Goal: Information Seeking & Learning: Learn about a topic

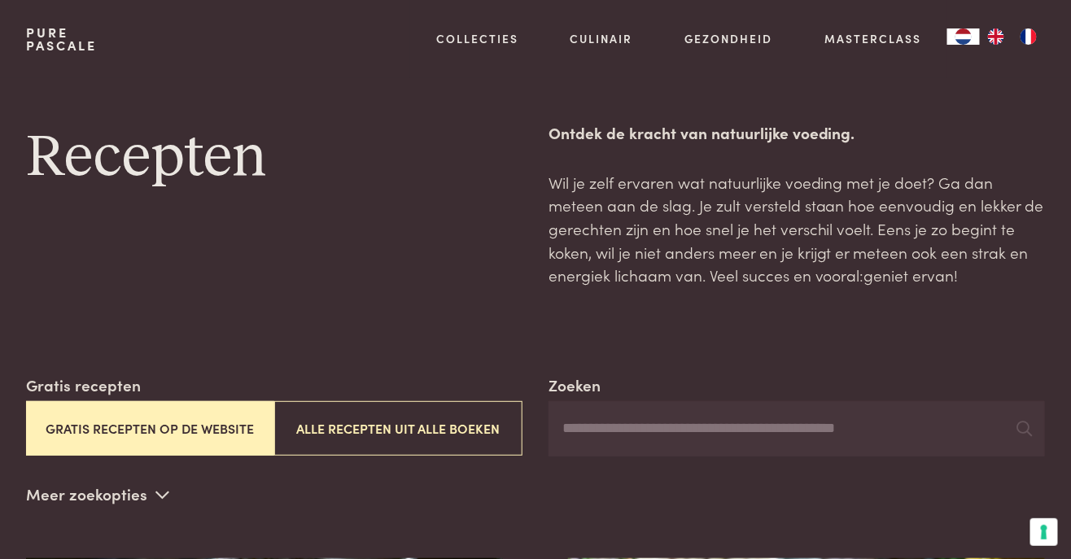
click at [213, 426] on button "Gratis recepten op de website" at bounding box center [150, 428] width 248 height 55
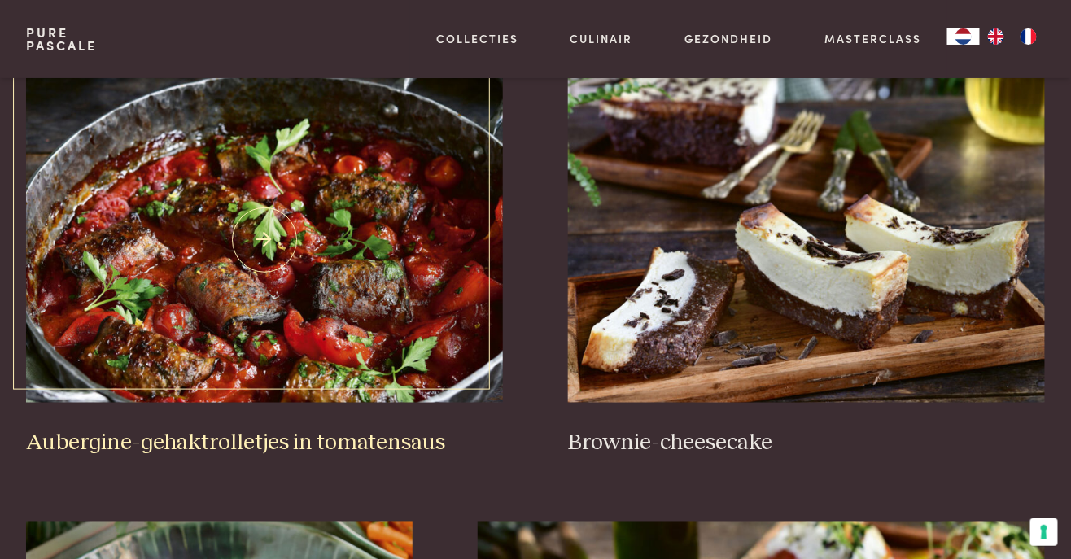
click at [350, 321] on img at bounding box center [264, 239] width 477 height 325
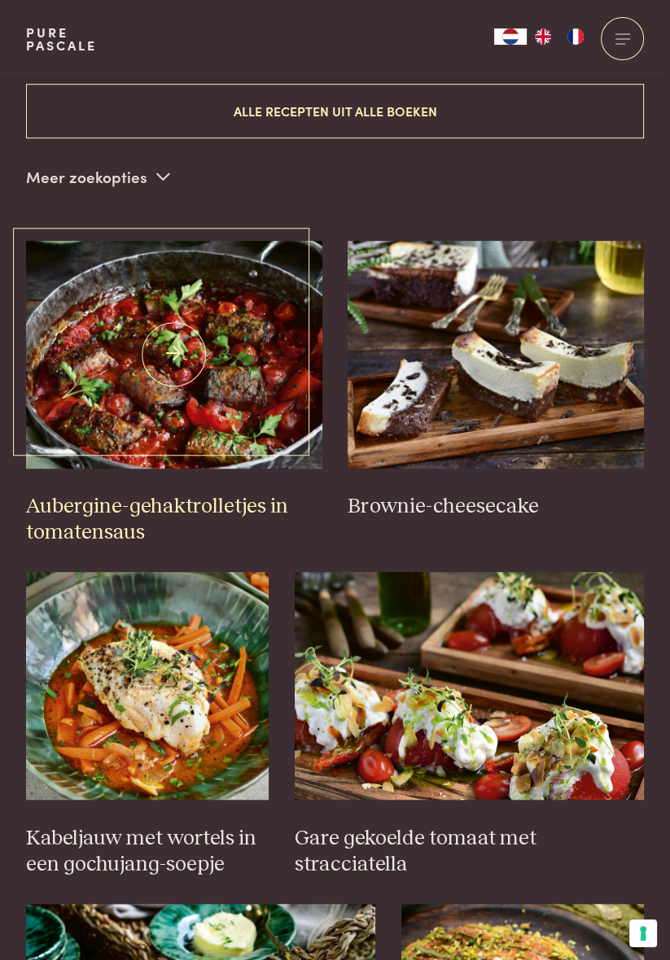
scroll to position [585, 0]
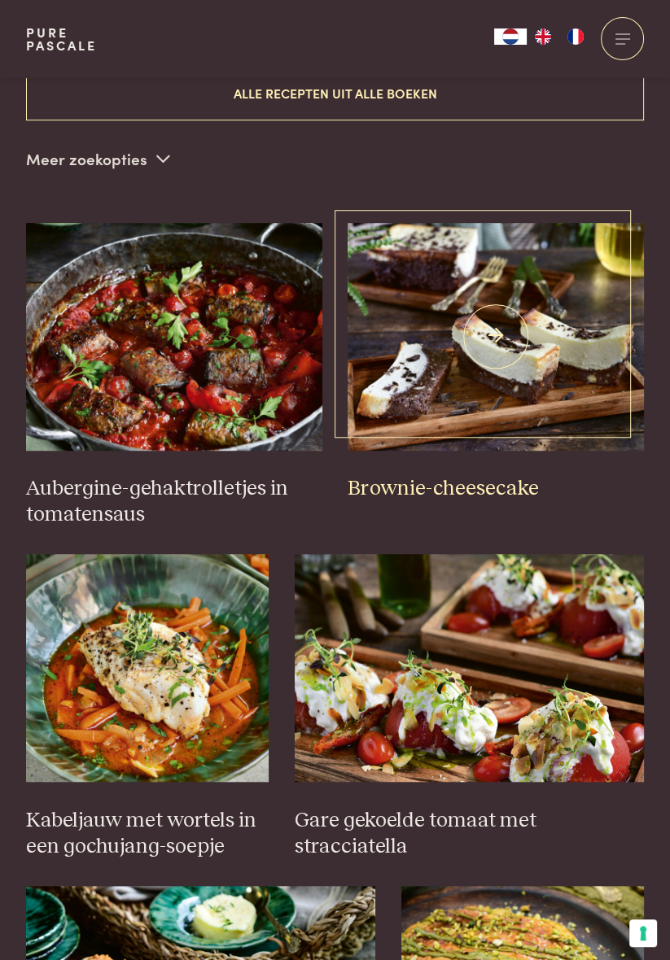
click at [532, 389] on img at bounding box center [495, 337] width 296 height 228
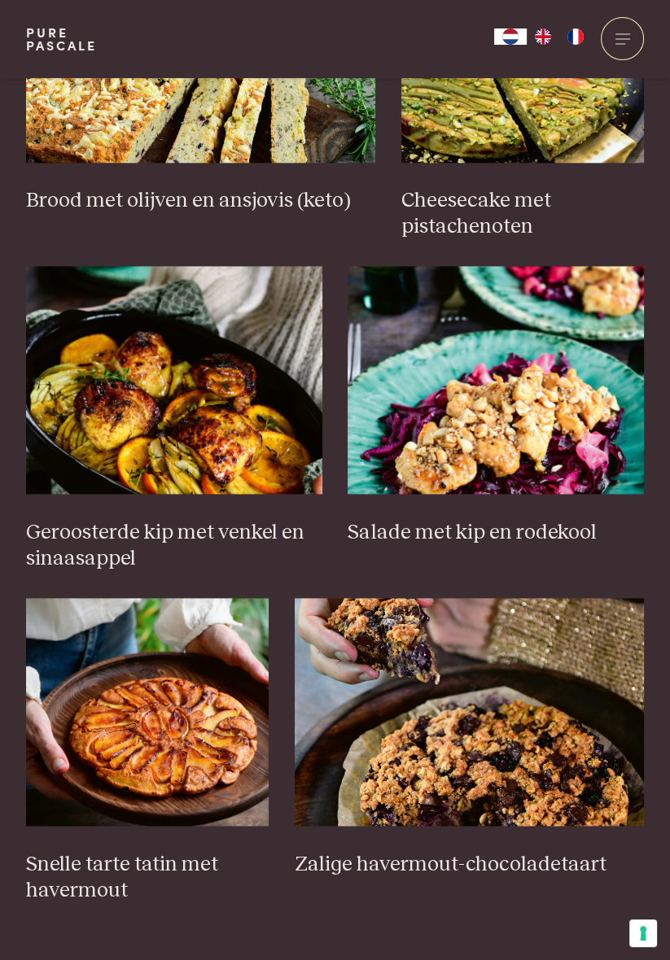
scroll to position [1543, 0]
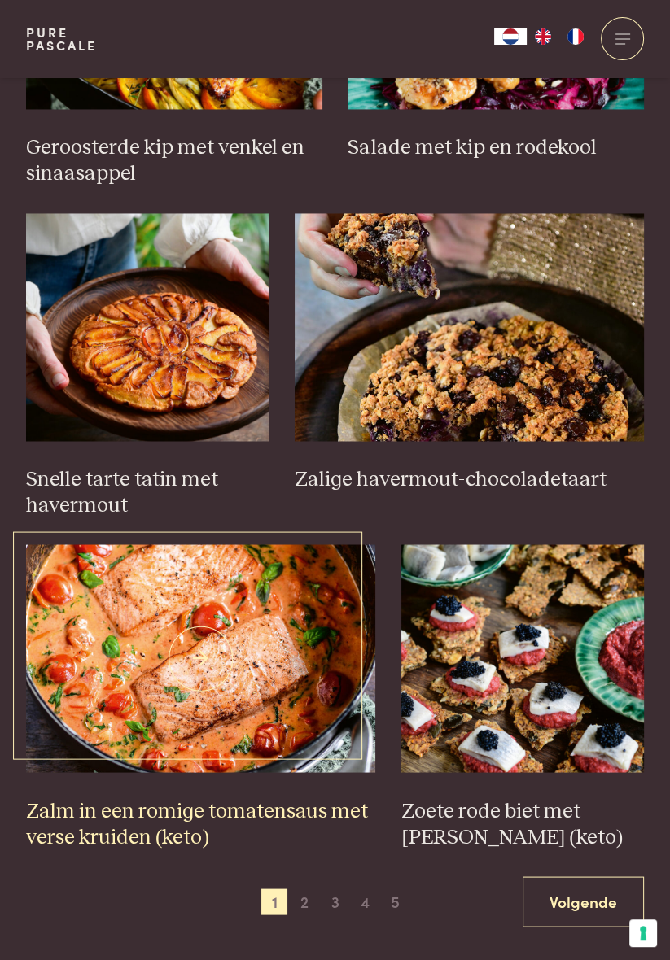
click at [248, 558] on img at bounding box center [201, 658] width 350 height 228
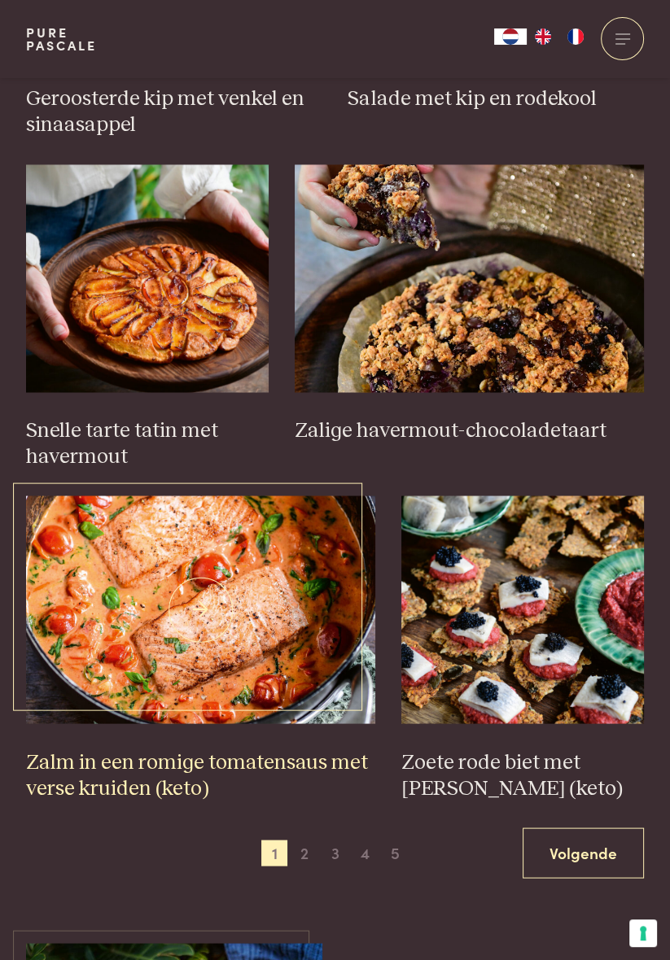
scroll to position [1973, 0]
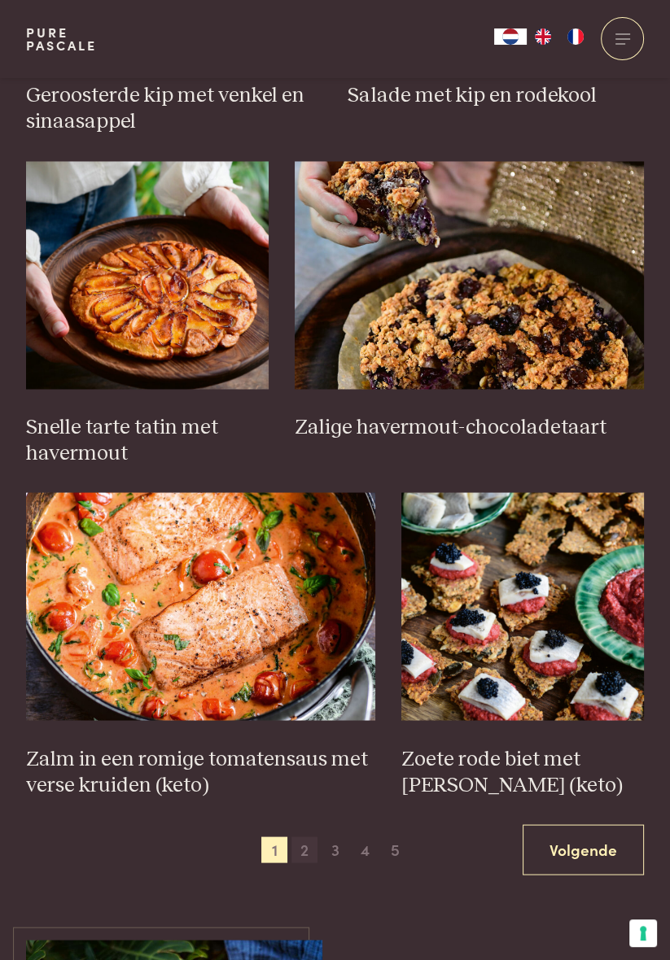
click at [303, 558] on span "2" at bounding box center [304, 849] width 26 height 26
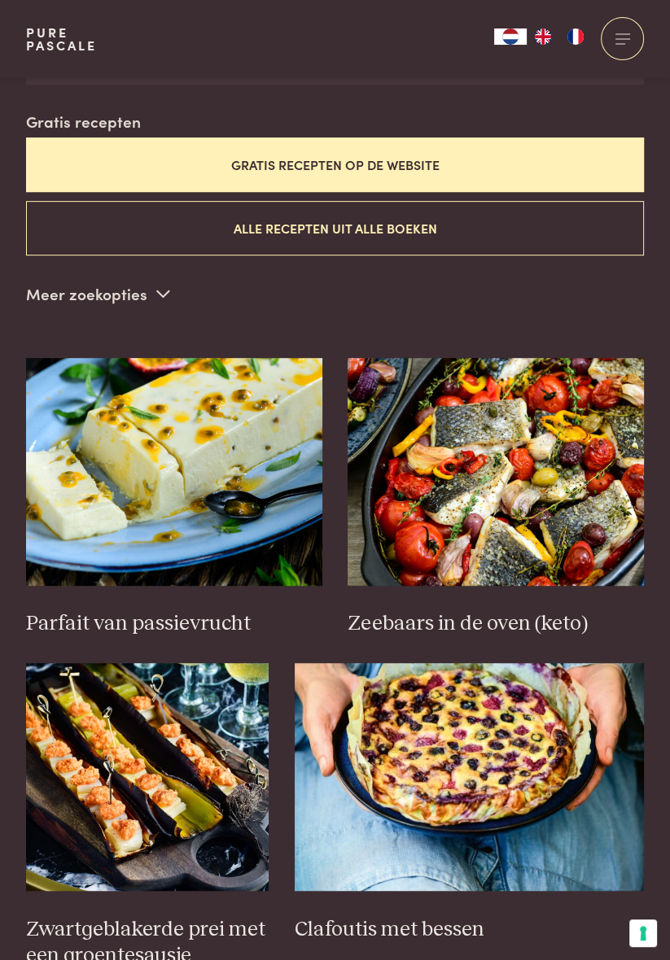
scroll to position [451, 0]
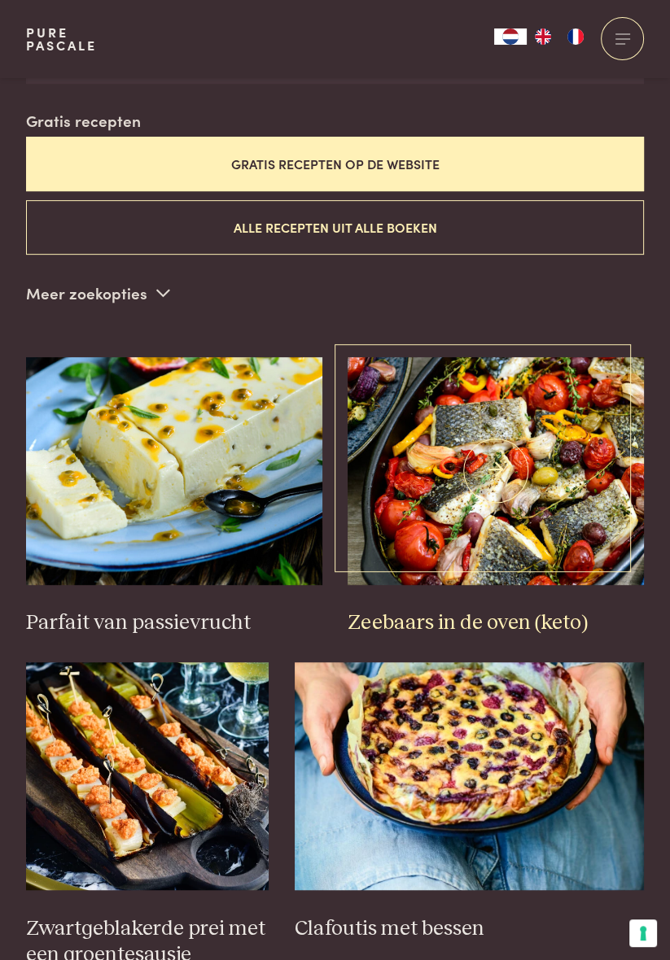
click at [537, 474] on img at bounding box center [495, 471] width 296 height 228
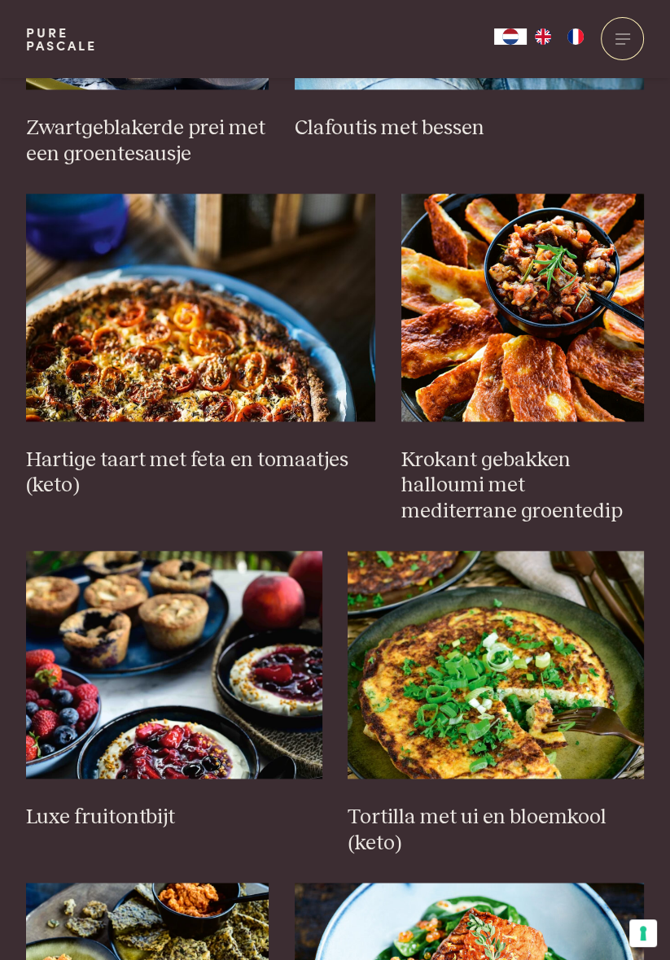
scroll to position [1251, 0]
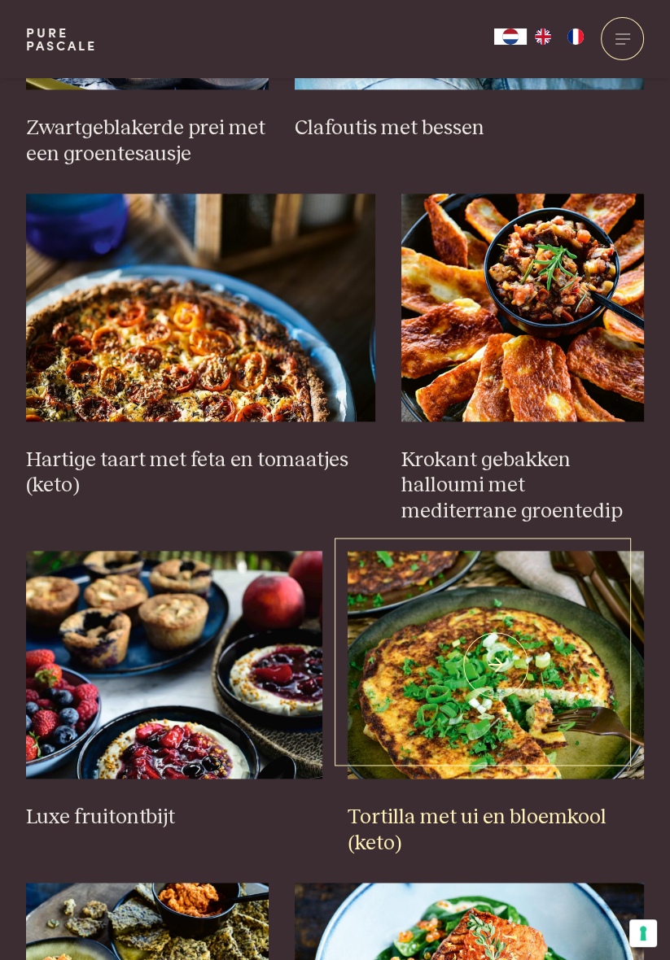
click at [536, 558] on img at bounding box center [495, 665] width 296 height 228
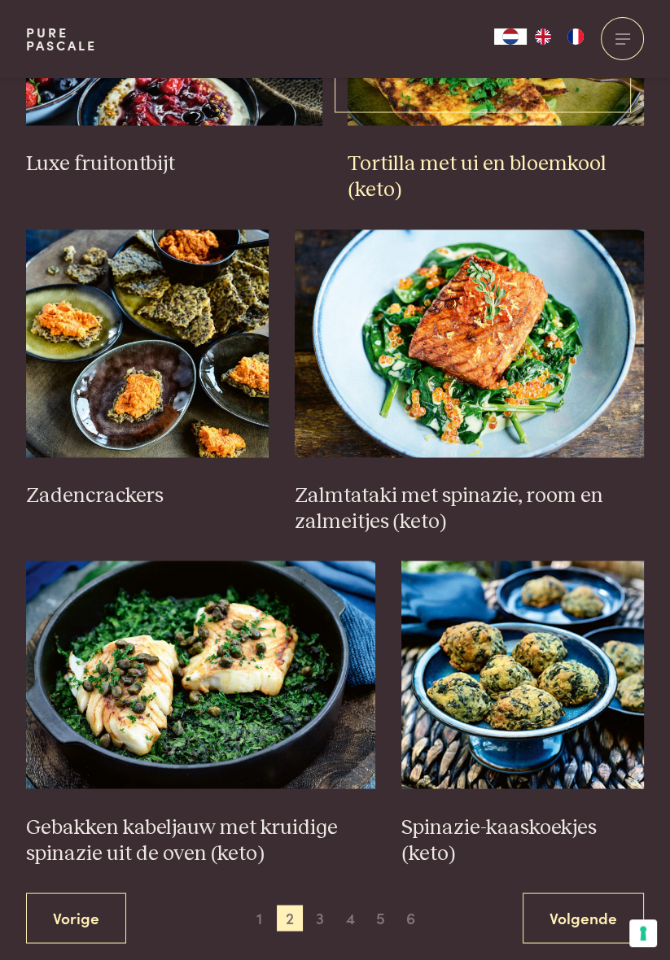
scroll to position [1914, 0]
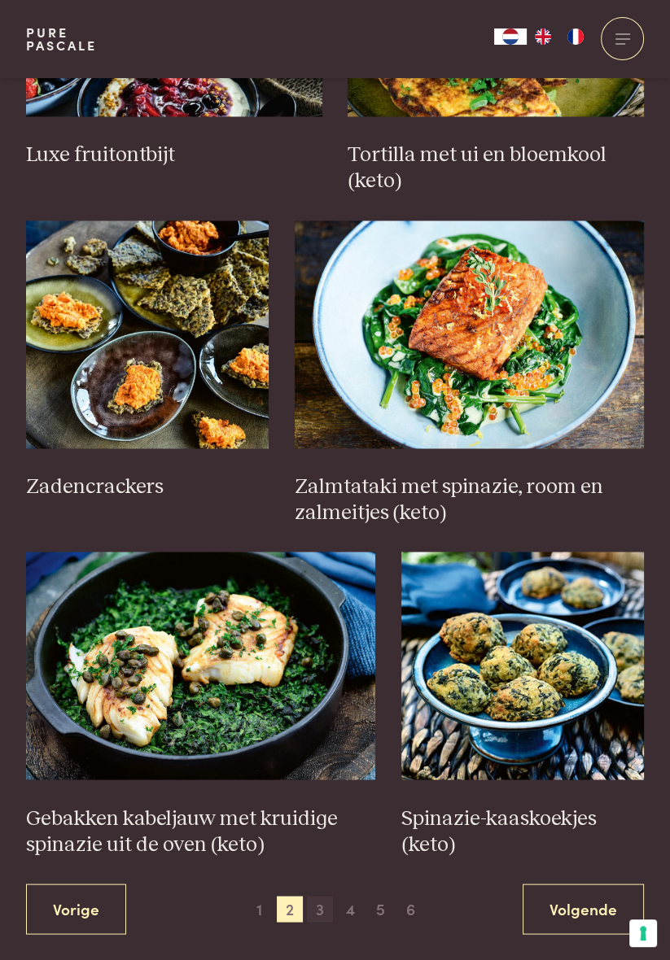
click at [324, 558] on span "3" at bounding box center [320, 909] width 26 height 26
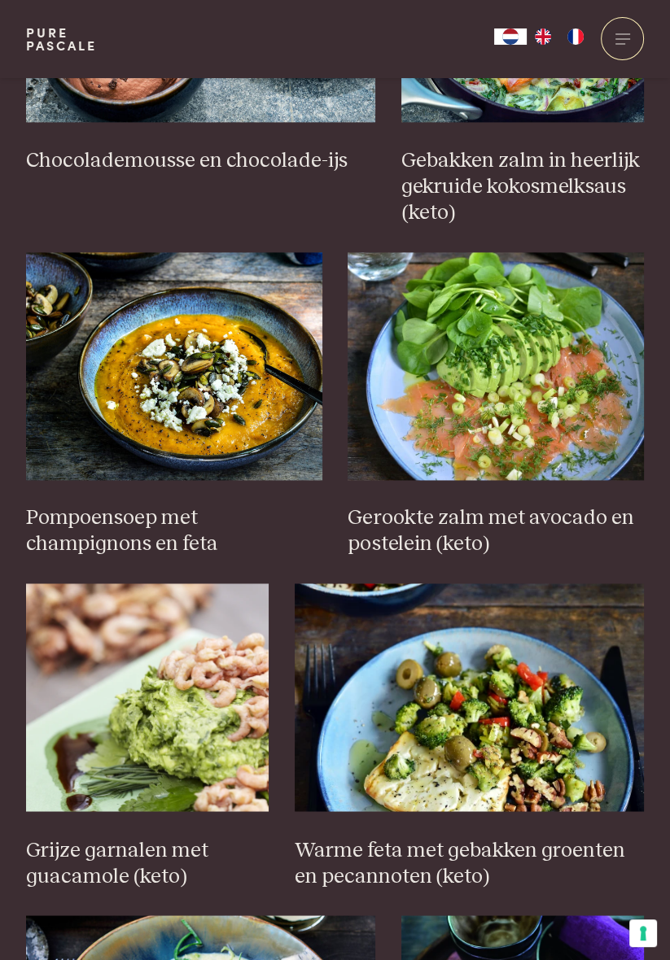
scroll to position [1655, 0]
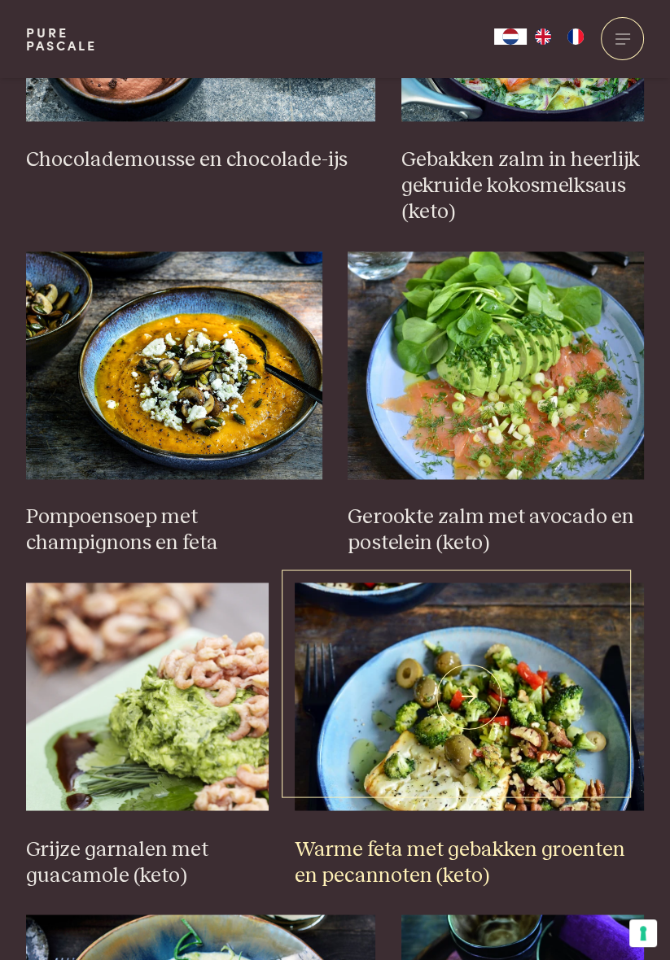
click at [531, 558] on img at bounding box center [470, 697] width 350 height 228
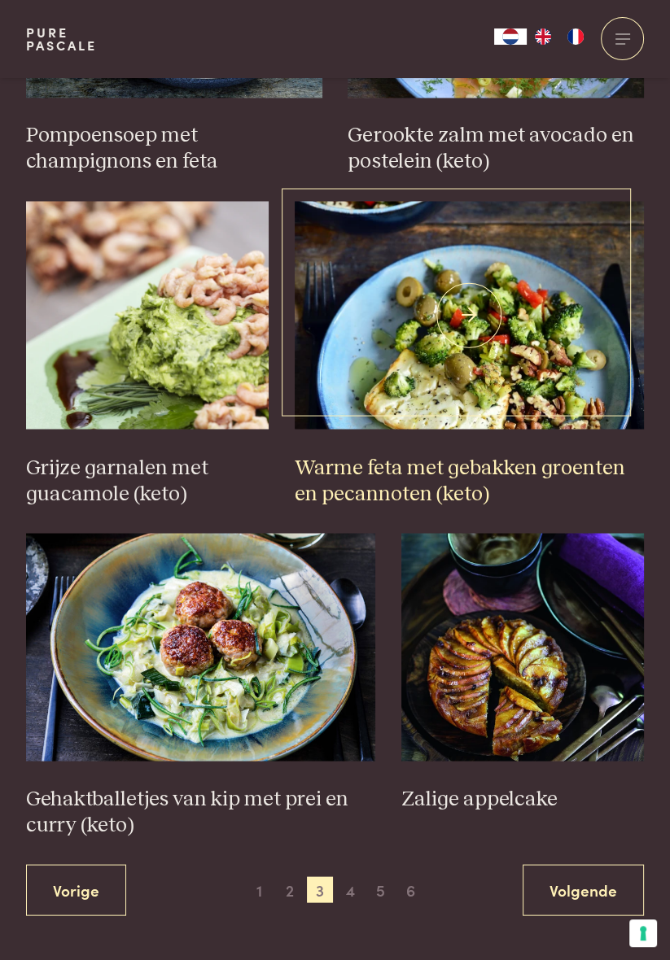
scroll to position [2036, 0]
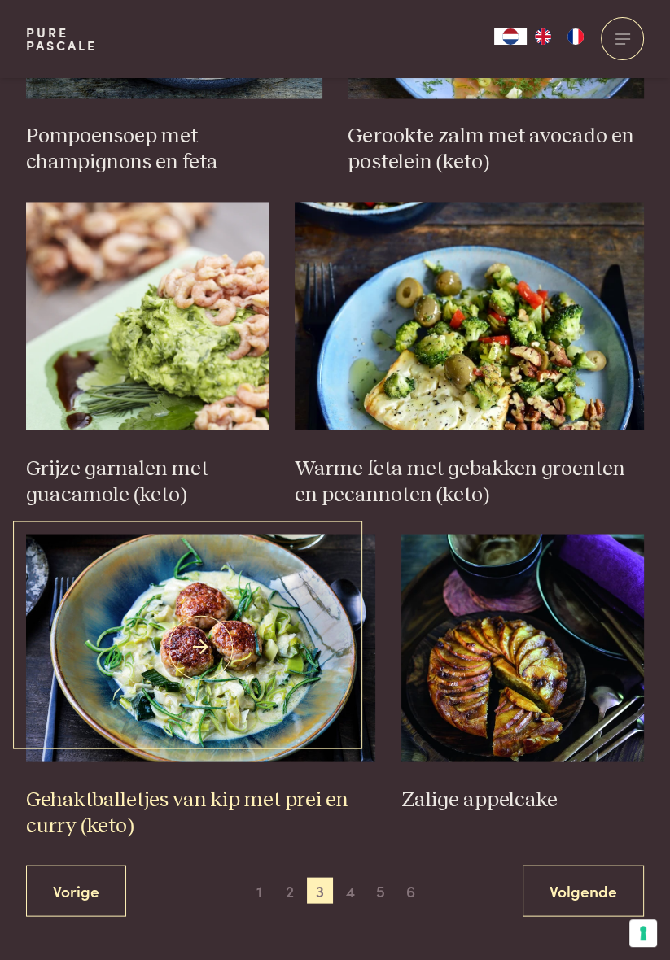
click at [273, 558] on img at bounding box center [201, 648] width 350 height 228
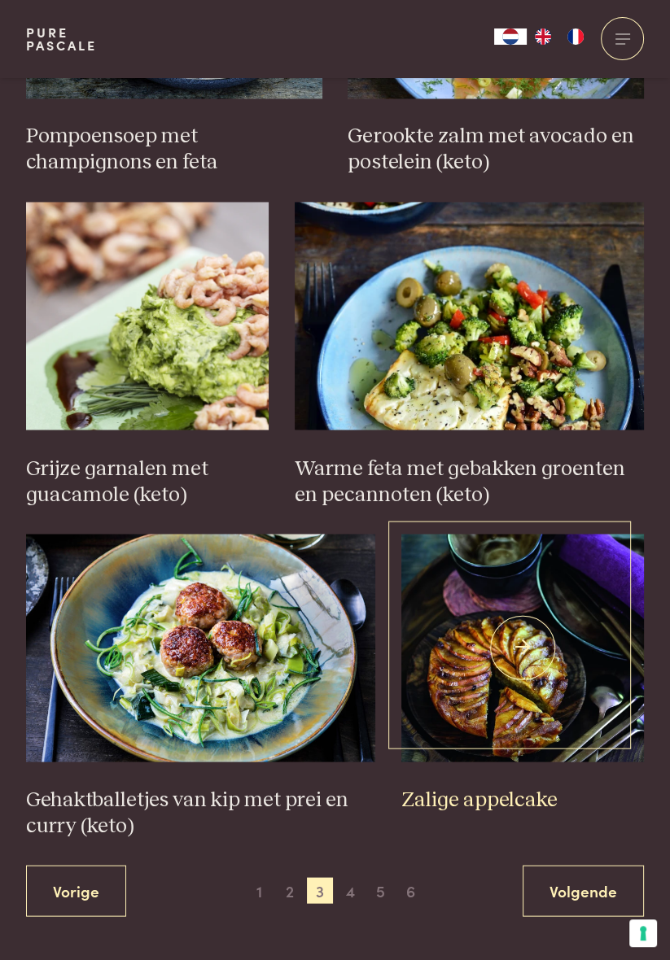
click at [515, 558] on img at bounding box center [522, 648] width 242 height 228
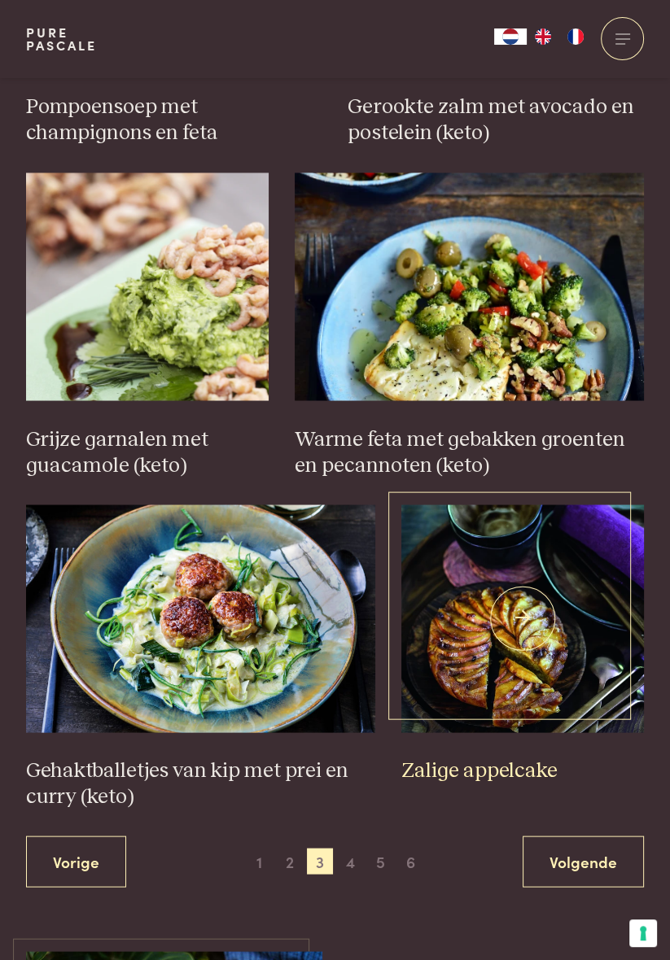
scroll to position [2088, 0]
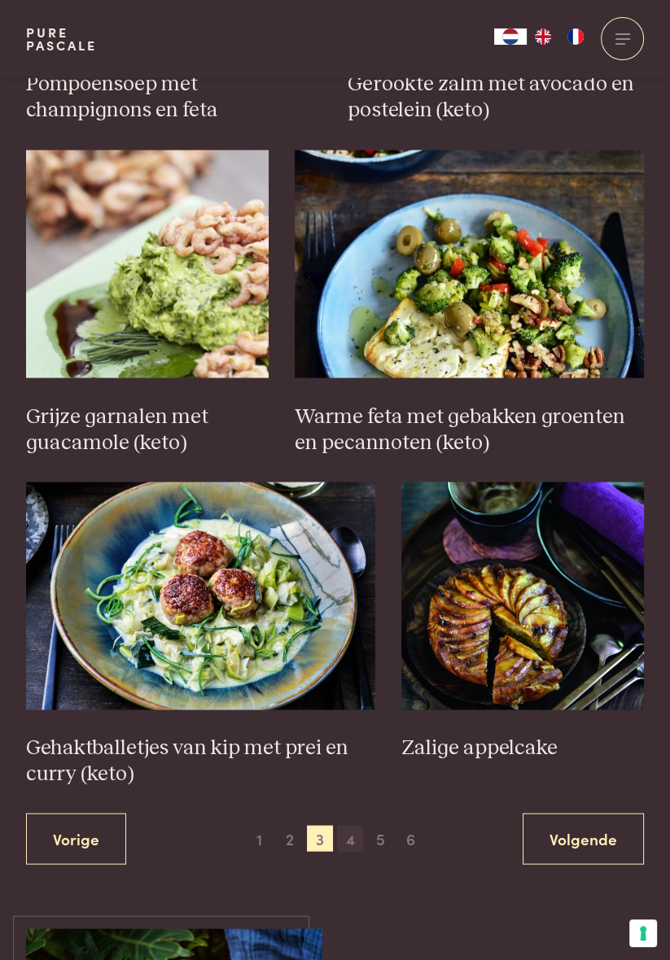
click at [349, 558] on span "4" at bounding box center [350, 838] width 26 height 26
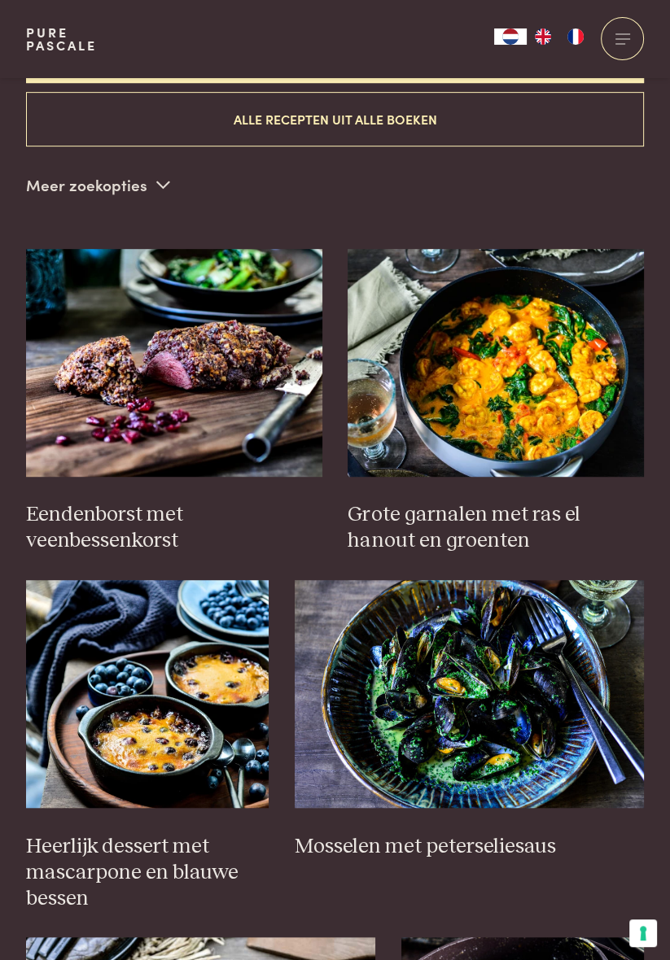
scroll to position [561, 0]
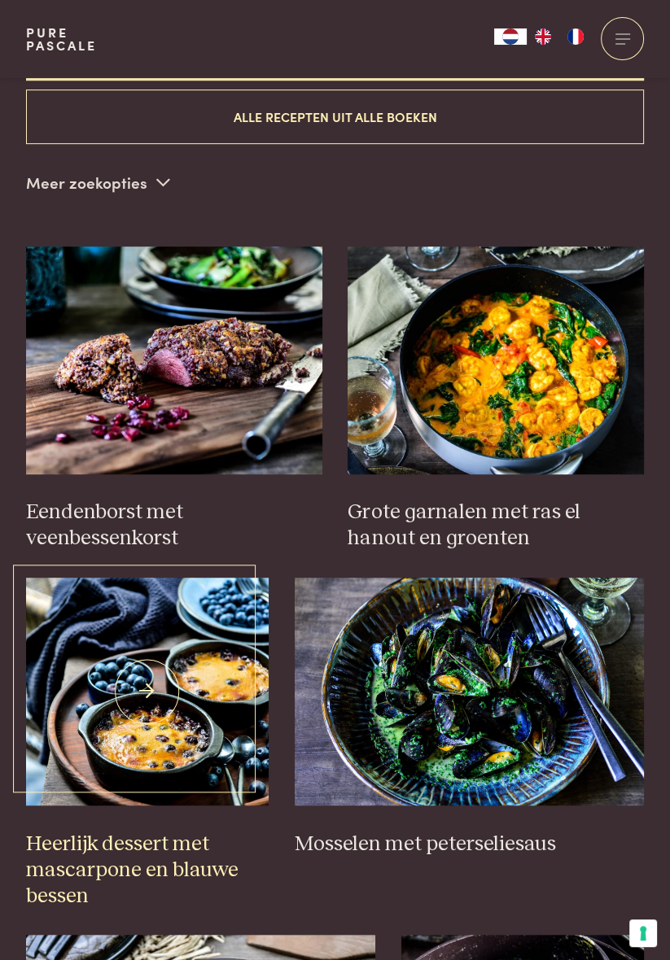
click at [172, 558] on img at bounding box center [147, 692] width 242 height 228
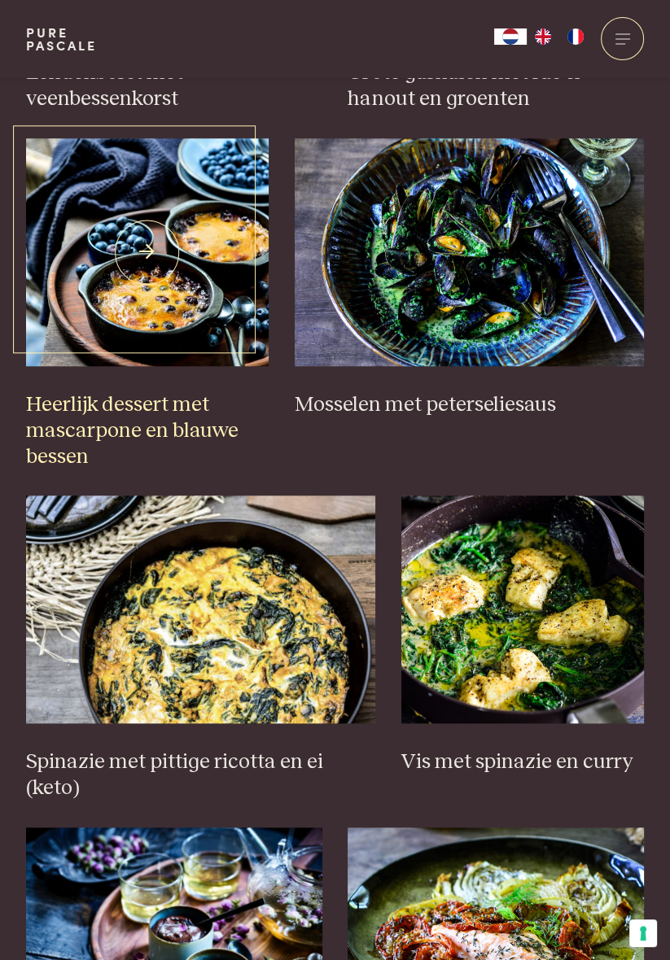
scroll to position [1002, 0]
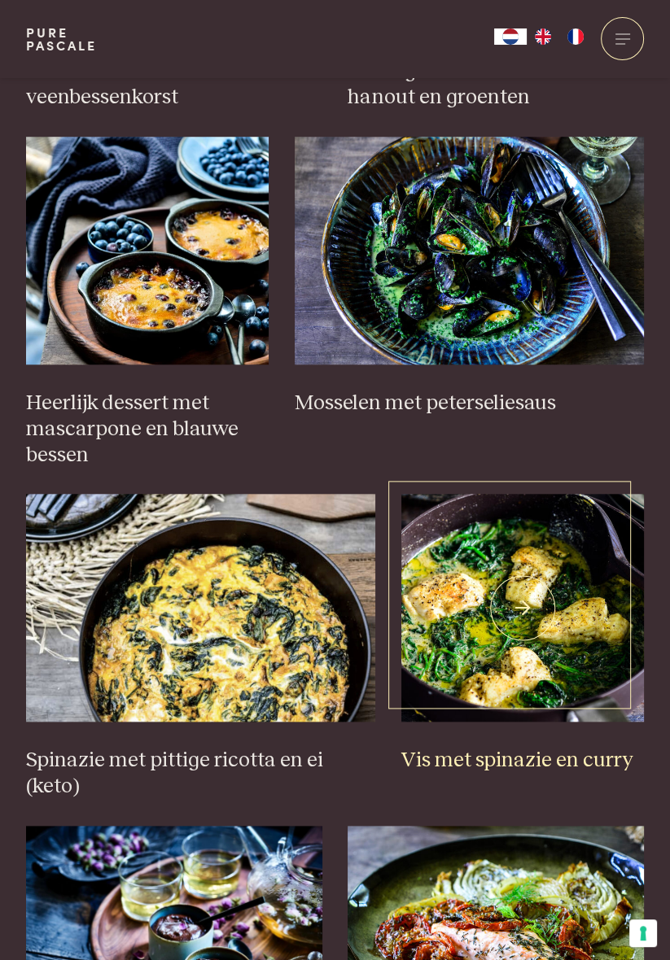
click at [549, 558] on img at bounding box center [522, 608] width 242 height 228
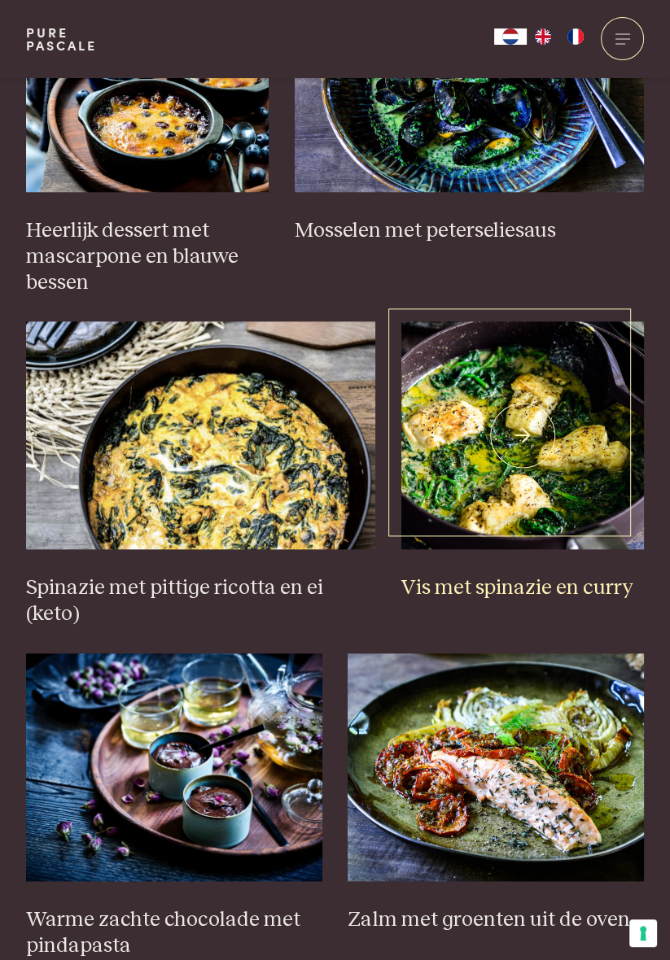
scroll to position [1179, 0]
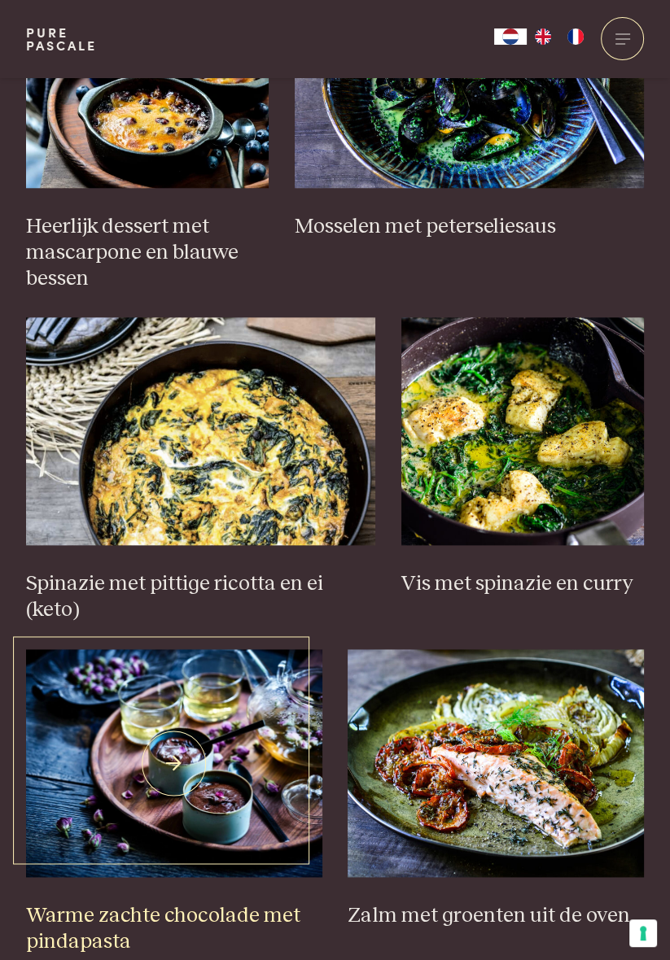
click at [220, 558] on img at bounding box center [174, 763] width 296 height 228
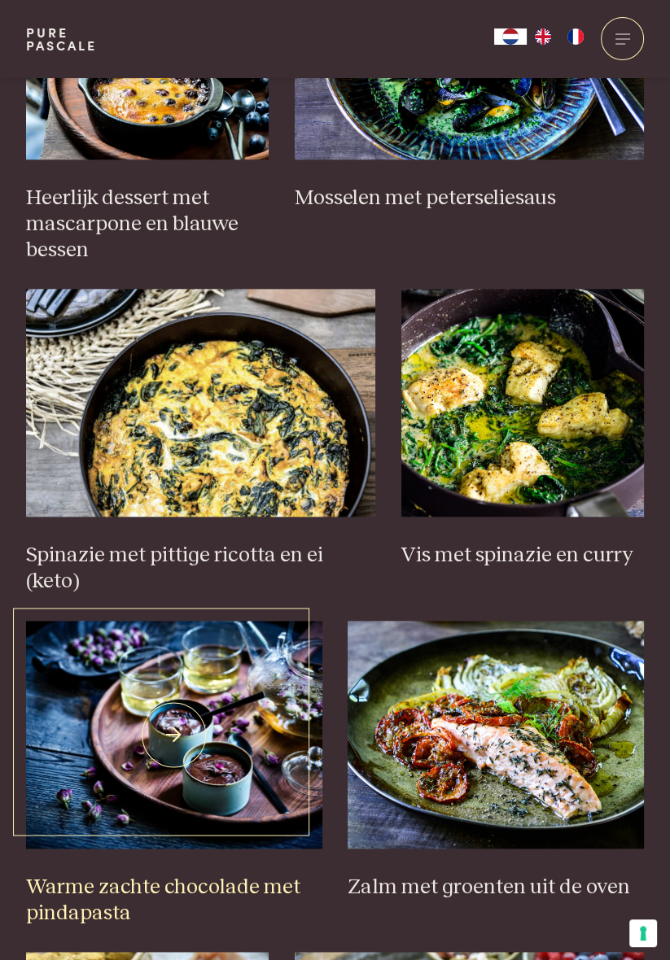
scroll to position [1231, 0]
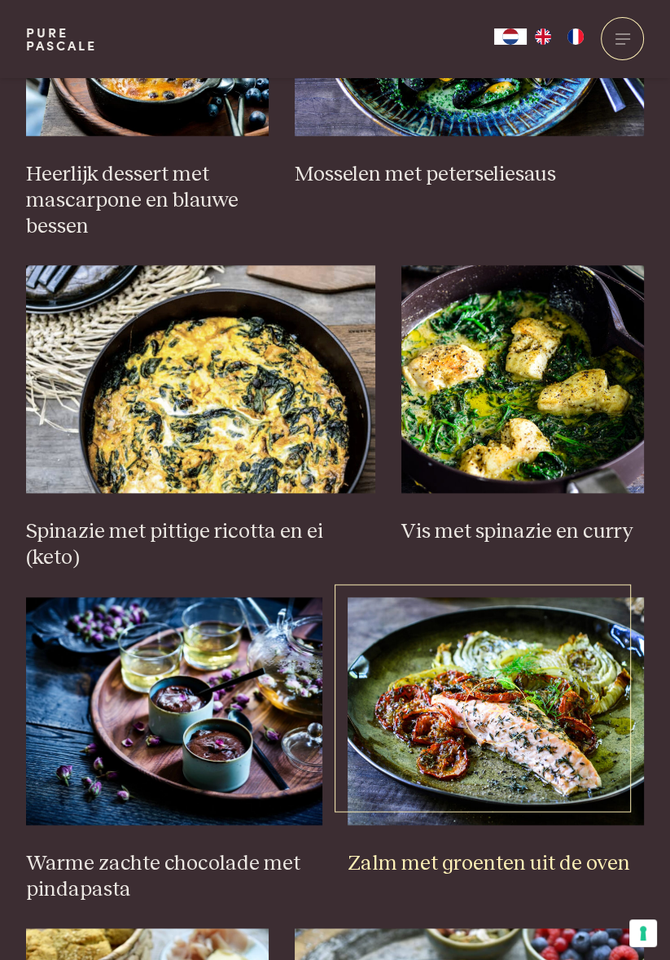
click at [558, 558] on img at bounding box center [495, 711] width 296 height 228
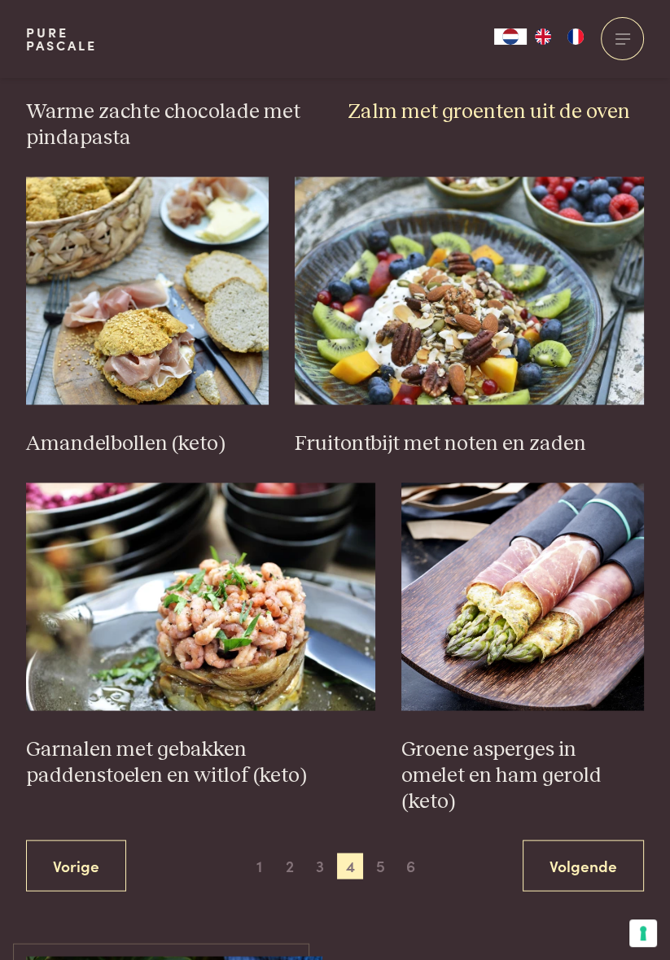
scroll to position [1993, 0]
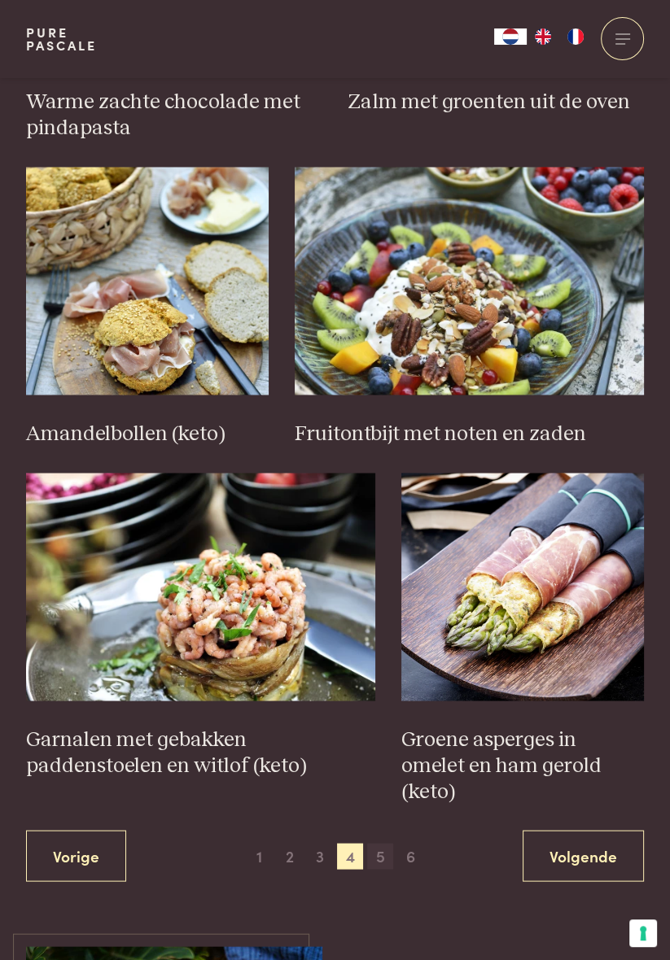
click at [386, 558] on span "5" at bounding box center [380, 856] width 26 height 26
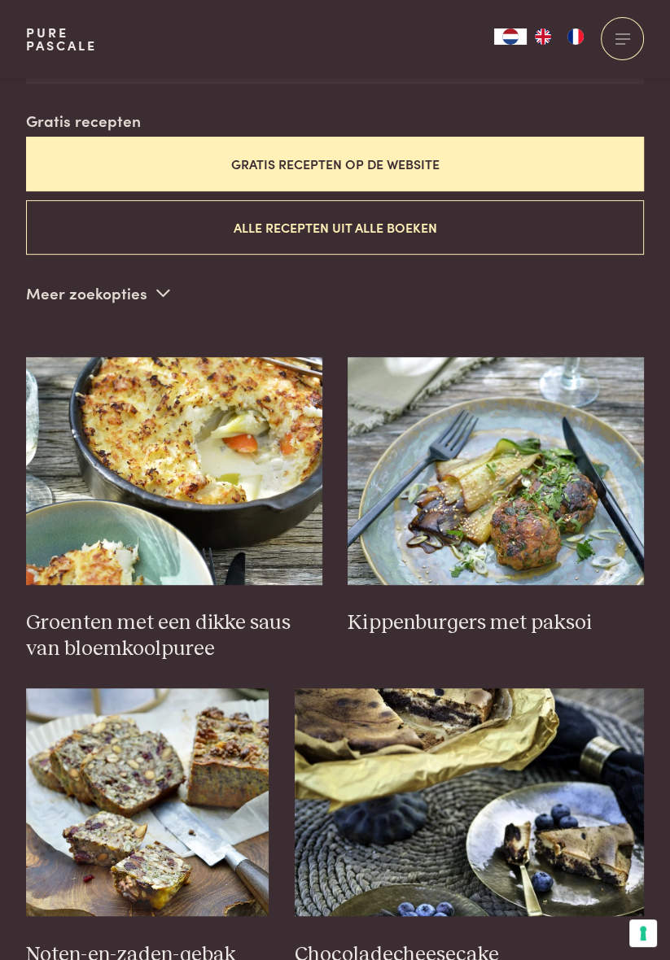
scroll to position [451, 0]
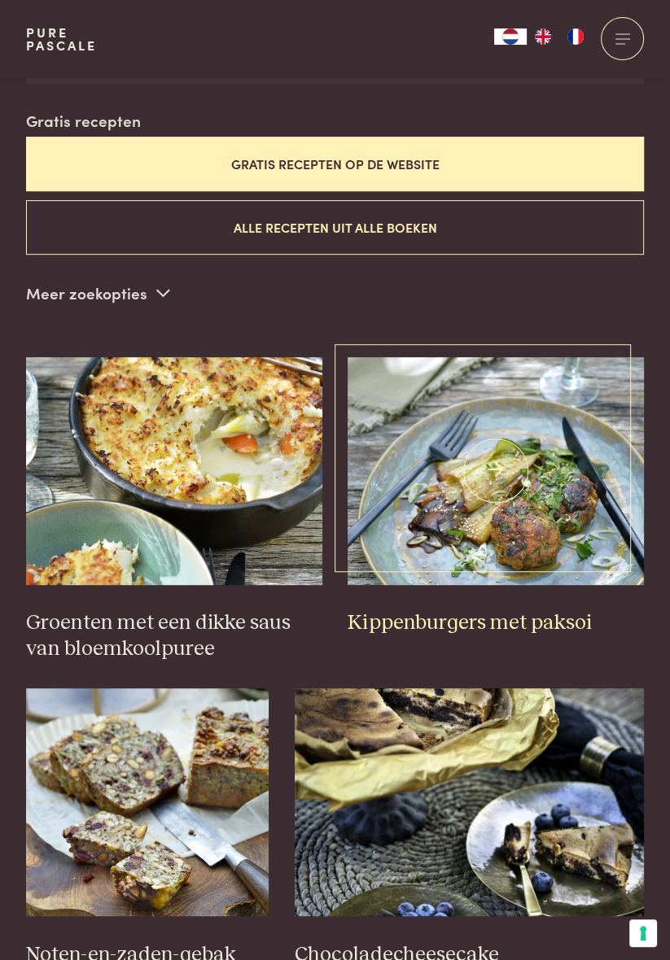
click at [566, 502] on img at bounding box center [495, 471] width 296 height 228
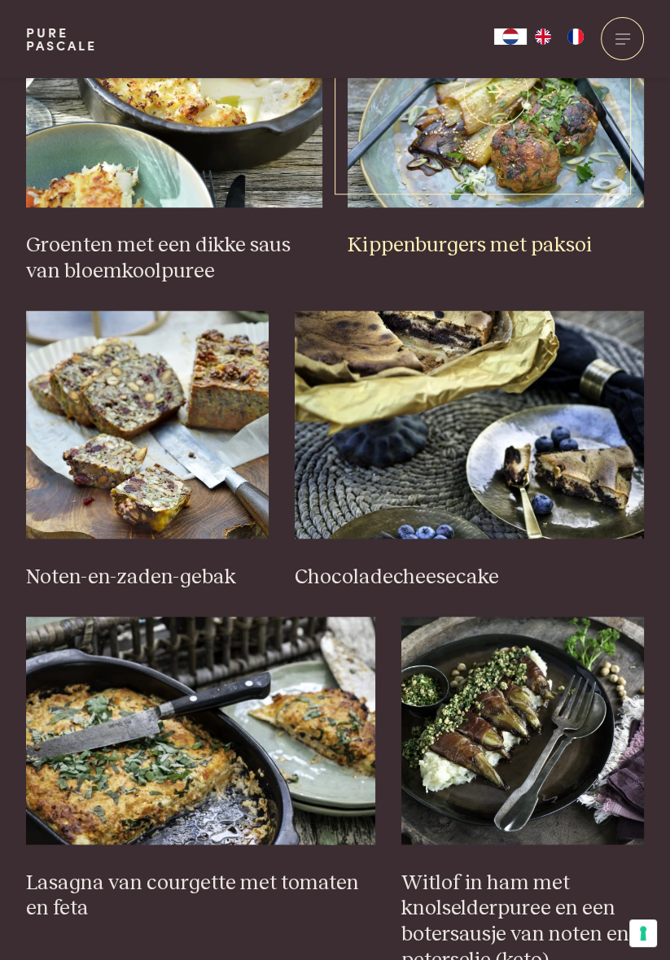
scroll to position [827, 0]
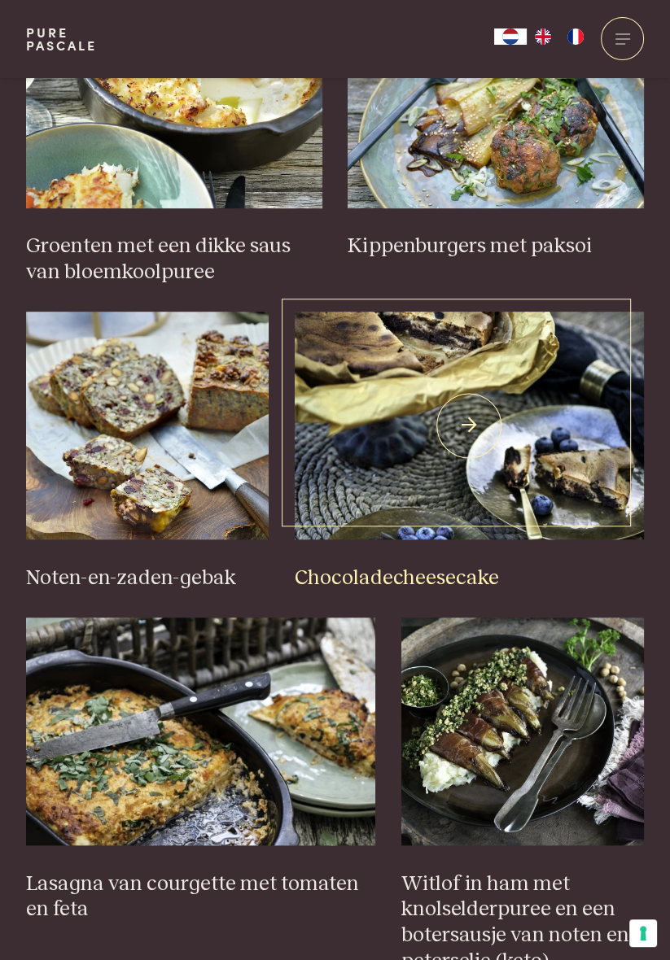
click at [525, 437] on img at bounding box center [470, 426] width 350 height 228
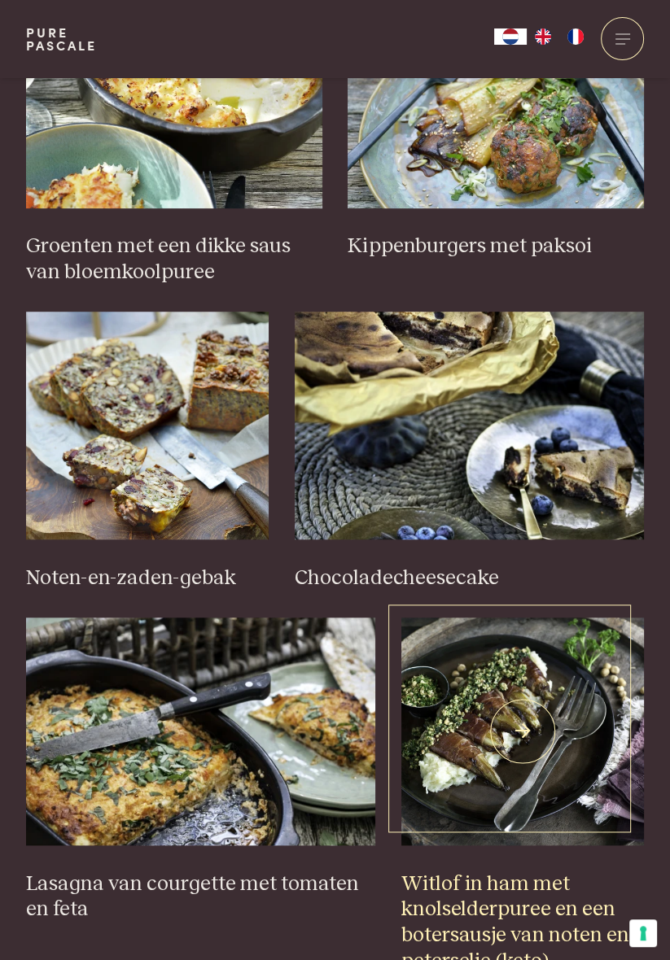
click at [497, 558] on img at bounding box center [522, 732] width 242 height 228
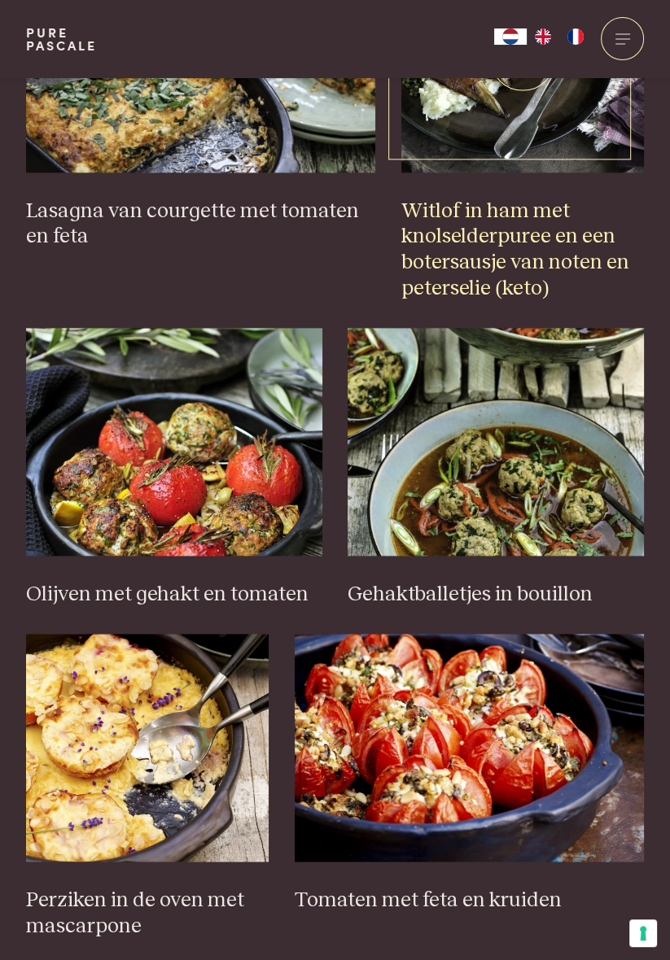
scroll to position [1502, 0]
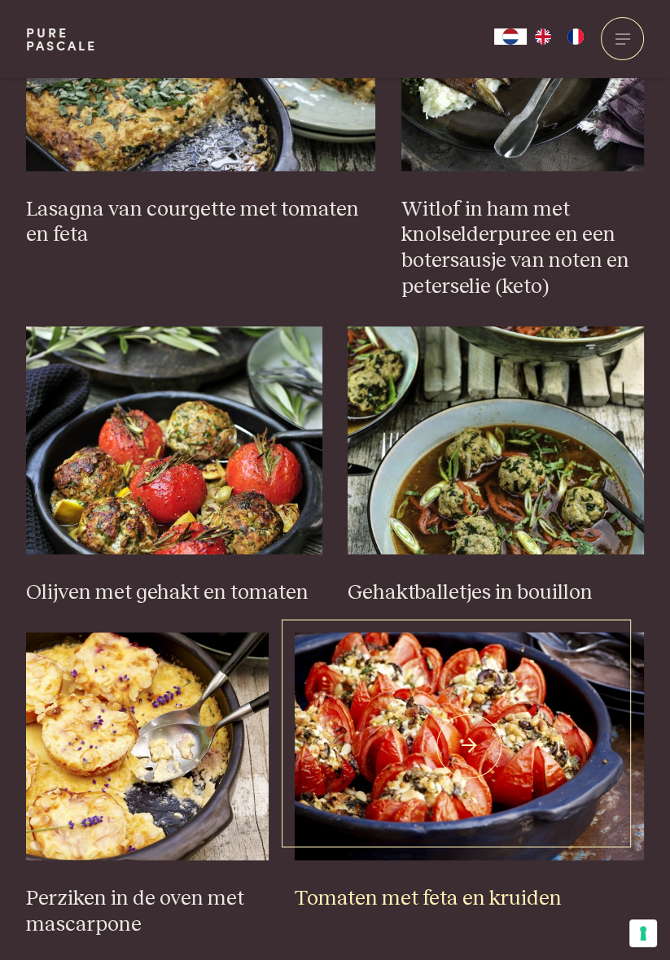
click at [516, 558] on img at bounding box center [470, 746] width 350 height 228
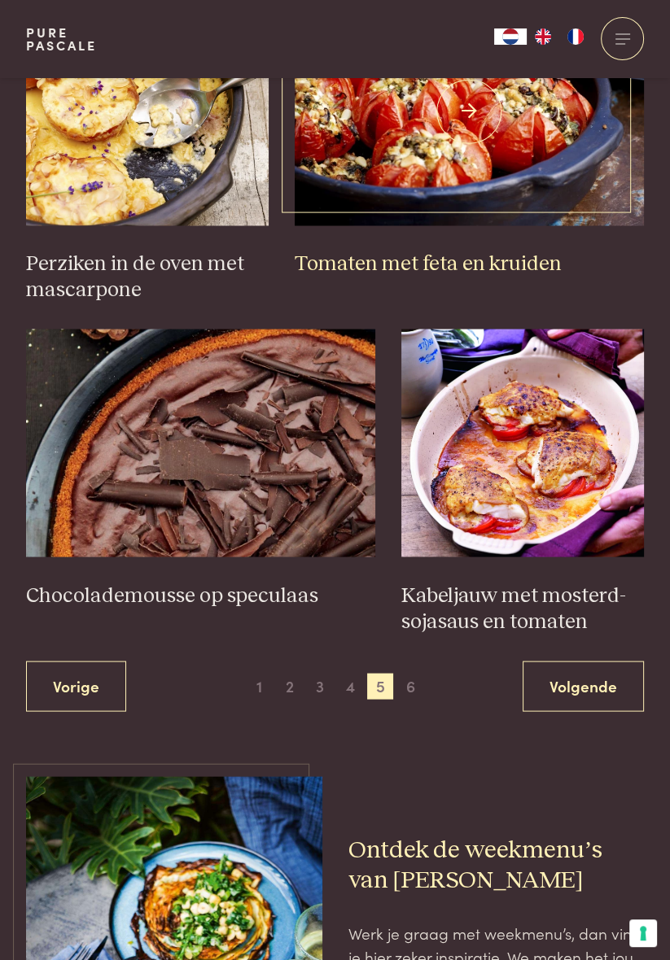
scroll to position [2146, 0]
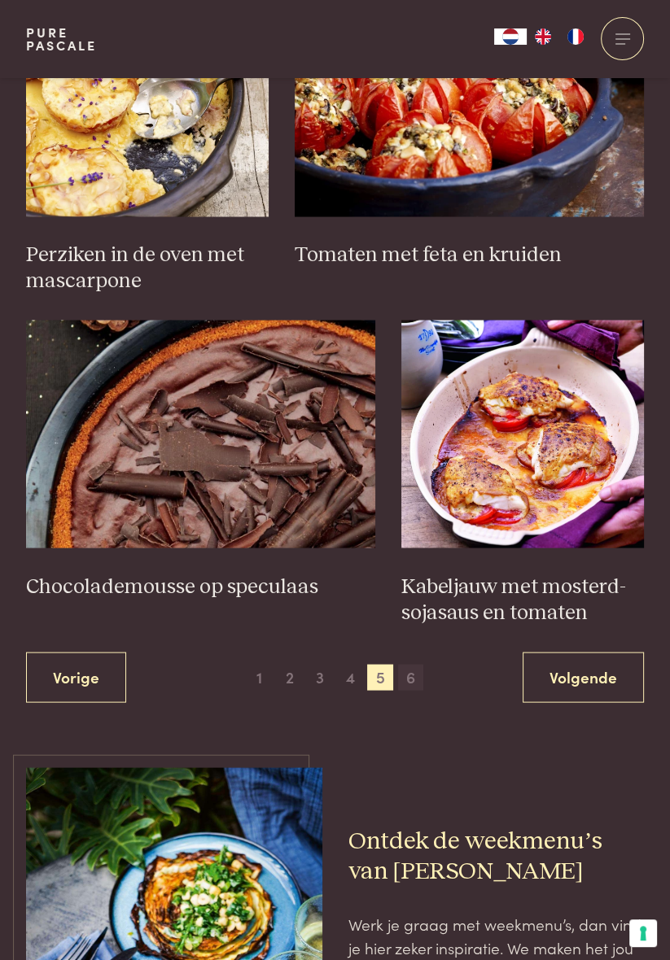
click at [415, 558] on span "6" at bounding box center [411, 677] width 26 height 26
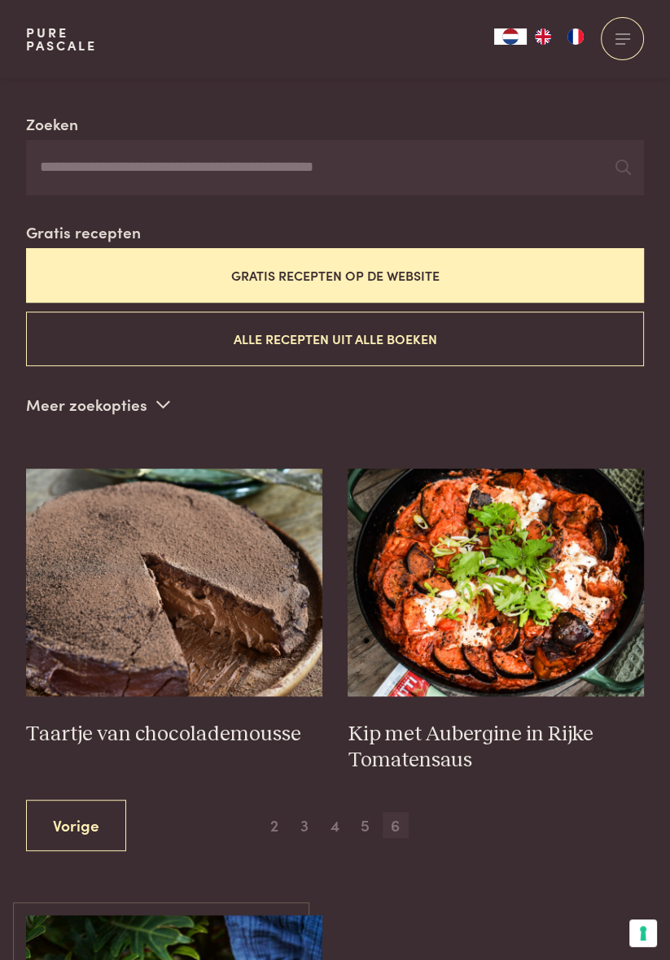
scroll to position [339, 0]
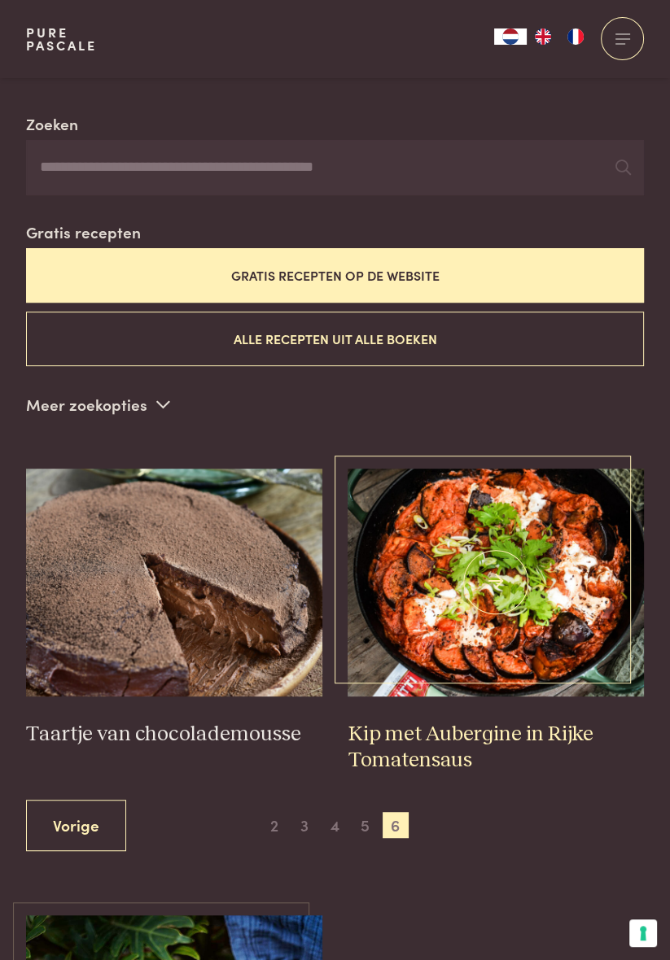
click at [517, 558] on img at bounding box center [495, 583] width 296 height 228
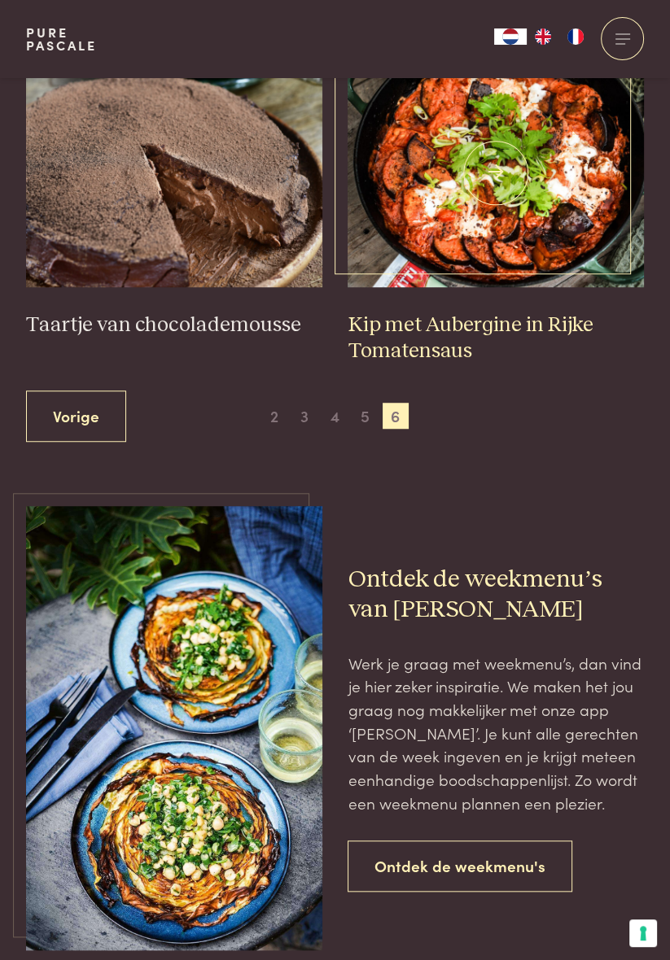
scroll to position [757, 0]
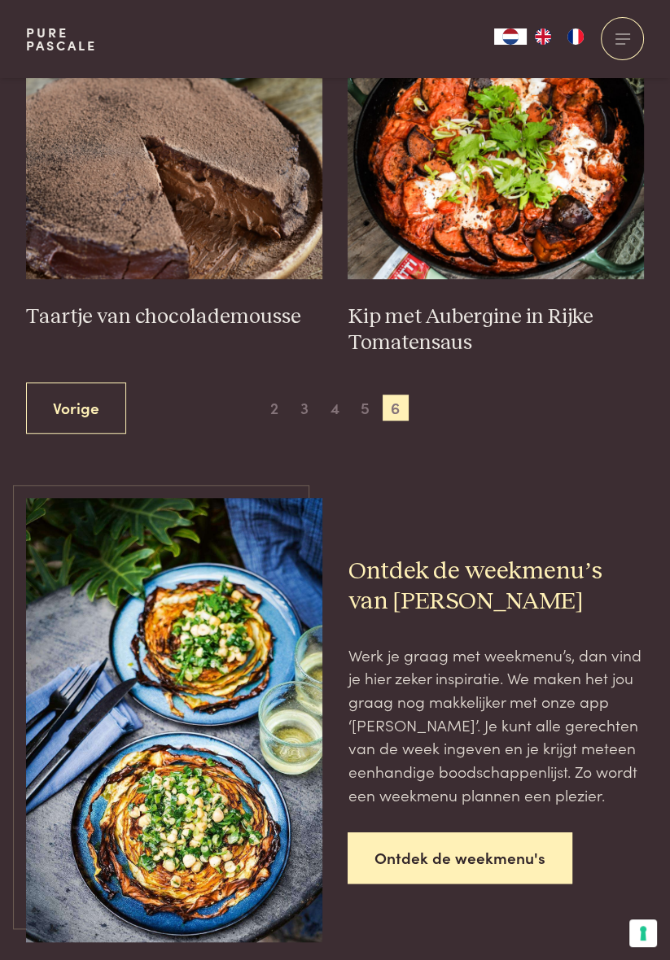
click at [515, 558] on link "Ontdek de weekmenu's" at bounding box center [459, 857] width 225 height 51
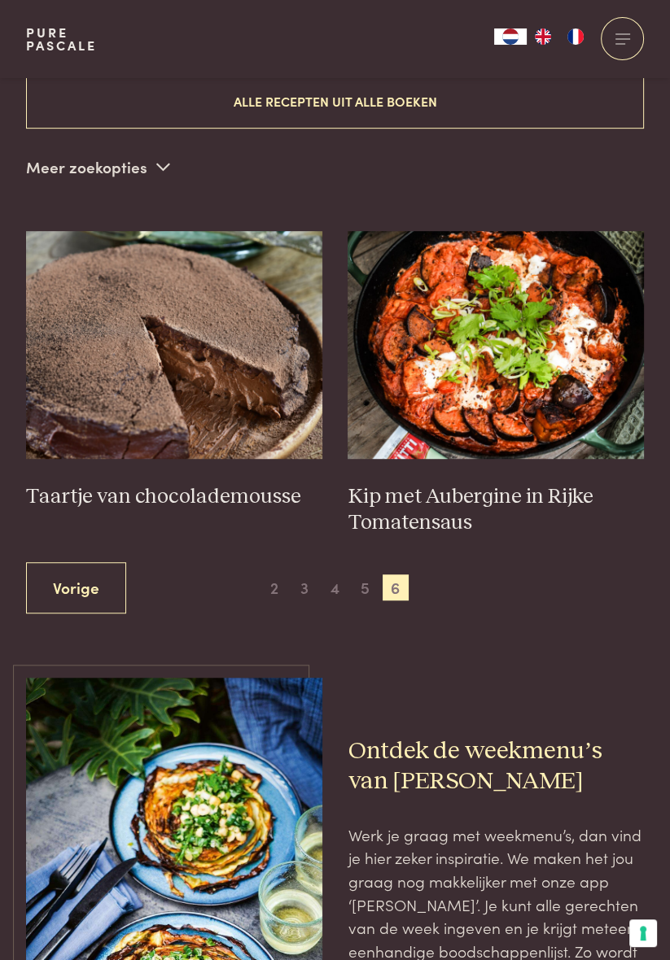
scroll to position [580, 0]
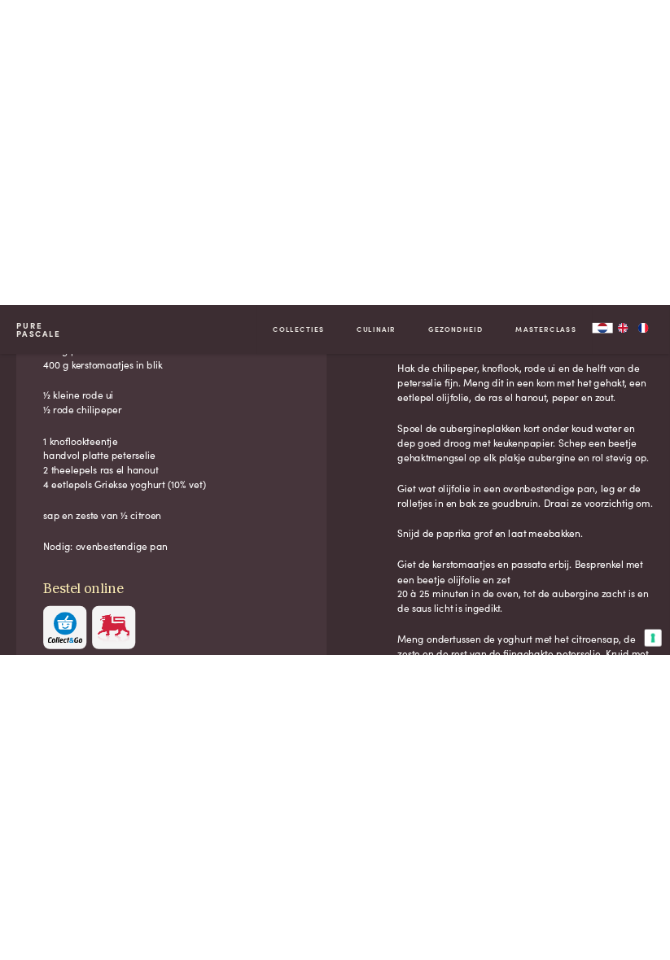
scroll to position [864, 0]
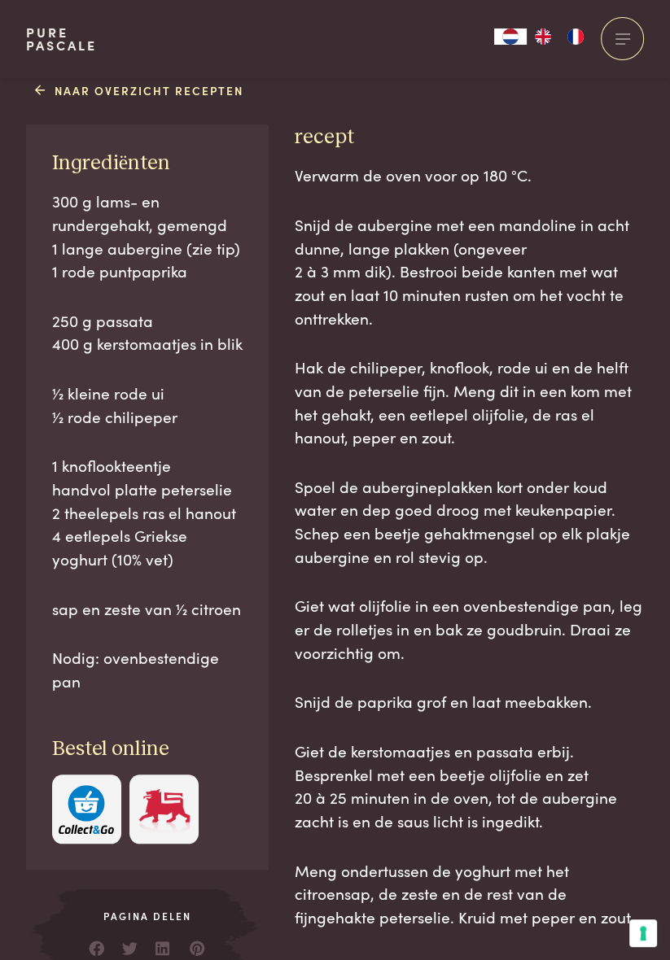
click at [11, 362] on div "Naar overzicht recepten Ingrediënten 300 g lams- en rundergehakt, gemengd 1 lan…" at bounding box center [335, 538] width 670 height 925
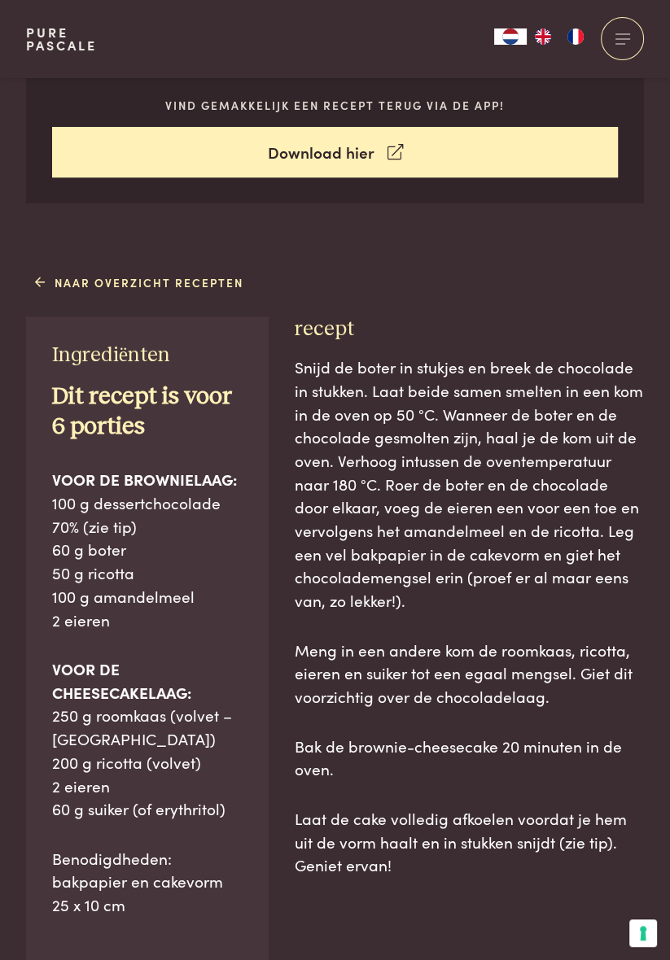
scroll to position [674, 0]
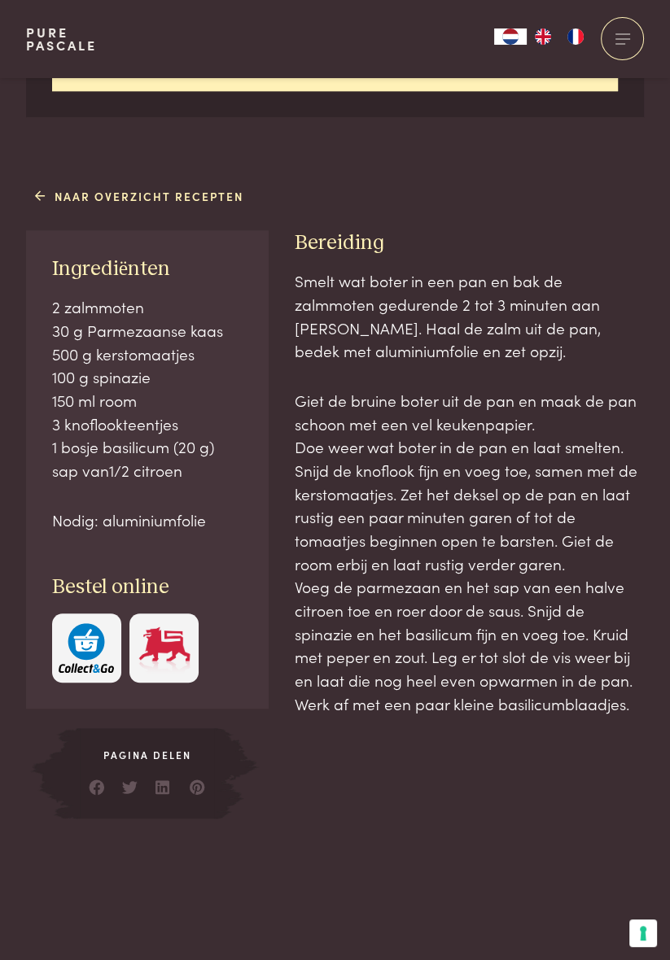
scroll to position [758, 0]
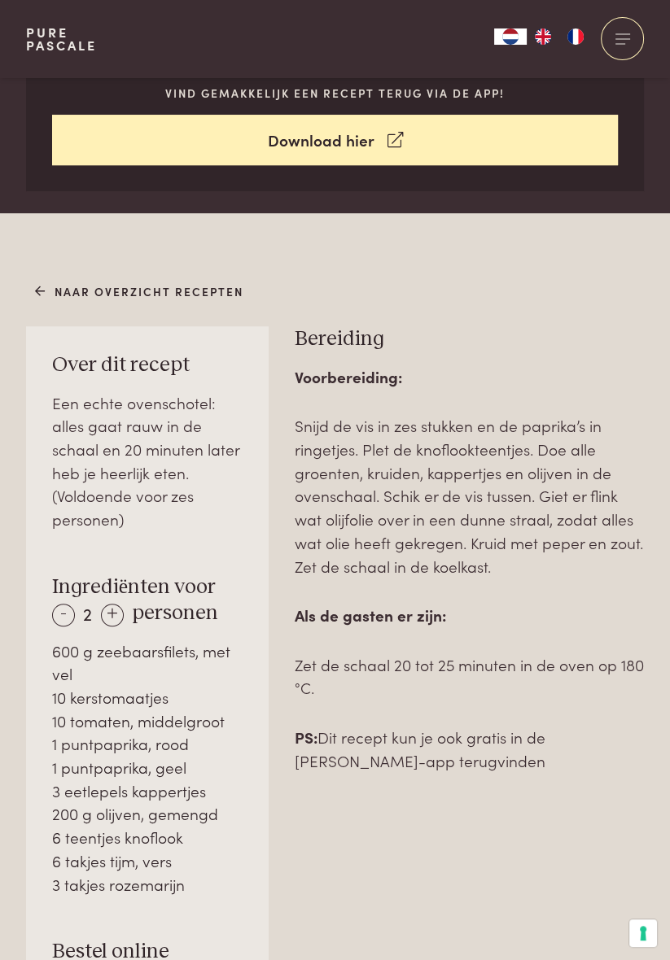
scroll to position [685, 0]
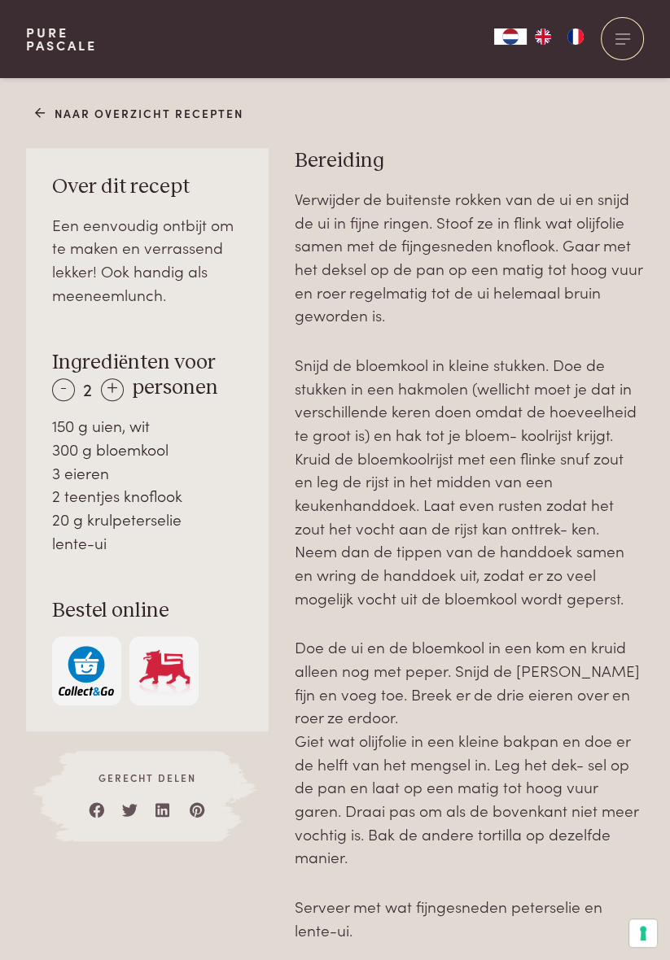
scroll to position [867, 0]
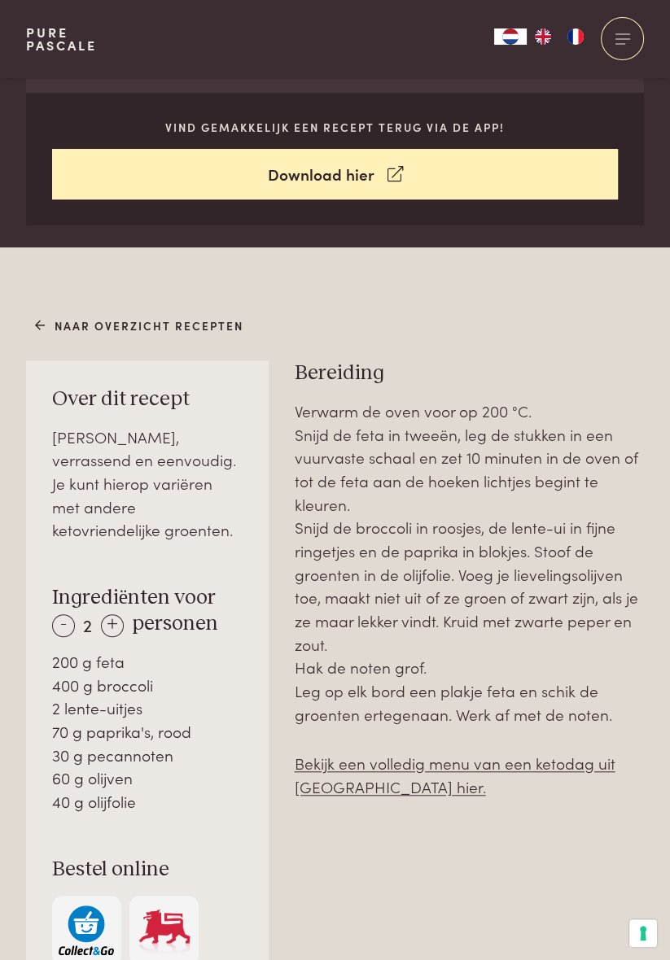
scroll to position [657, 0]
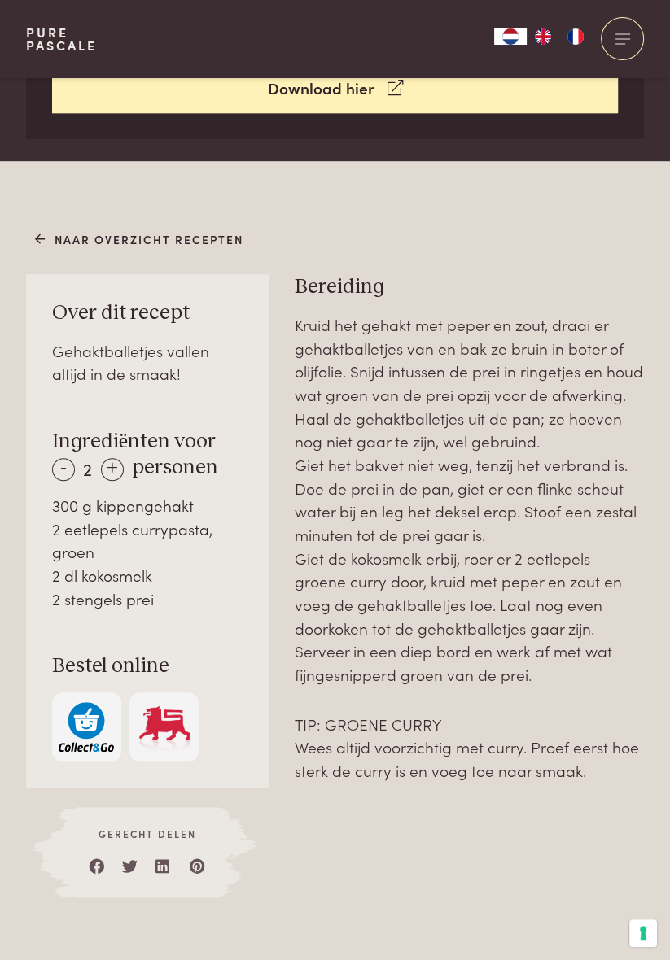
scroll to position [737, 0]
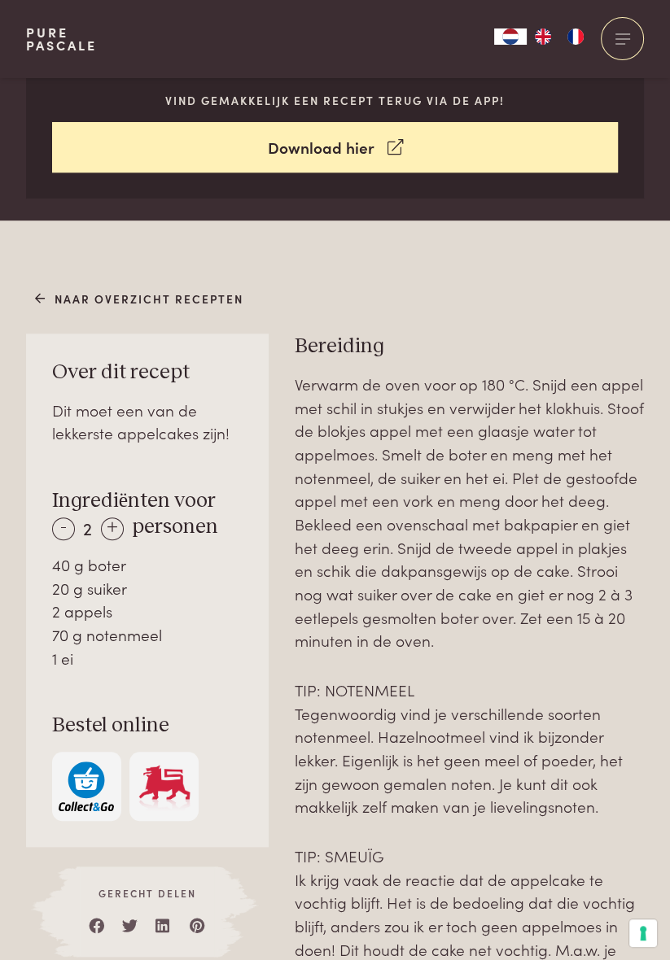
scroll to position [679, 0]
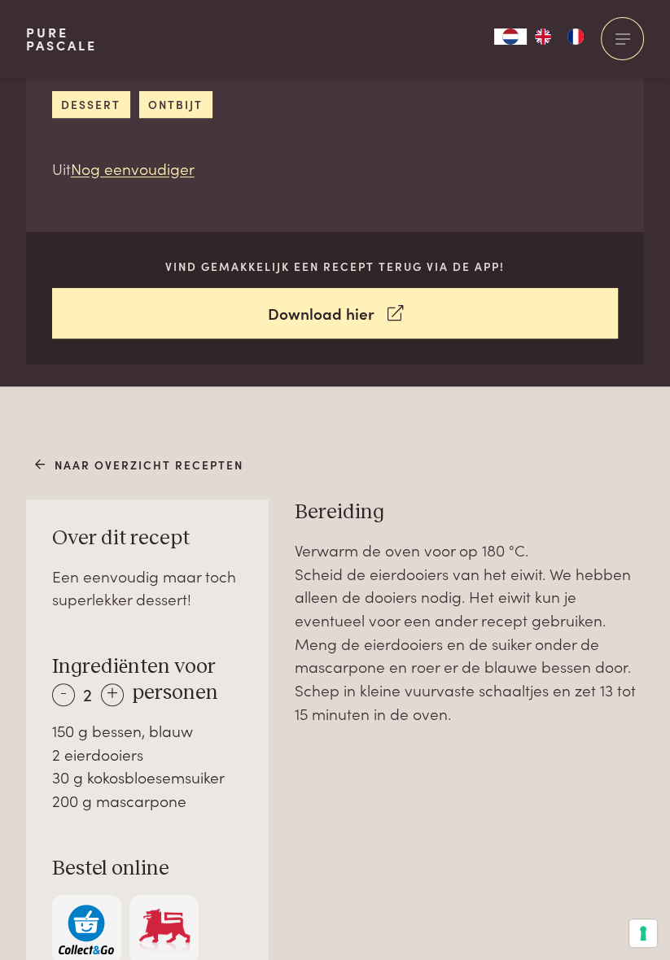
scroll to position [521, 0]
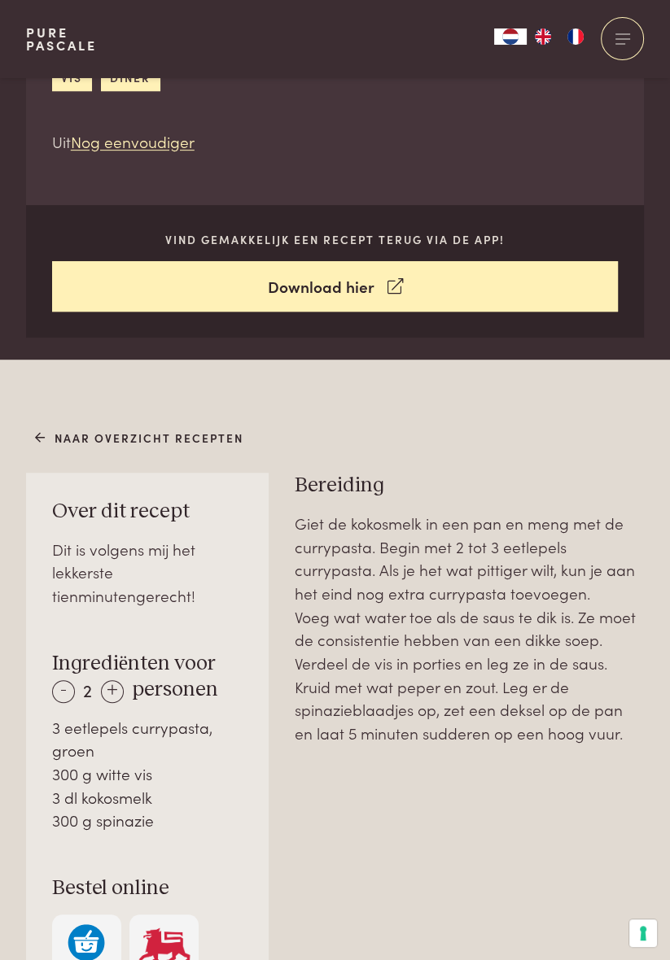
scroll to position [539, 0]
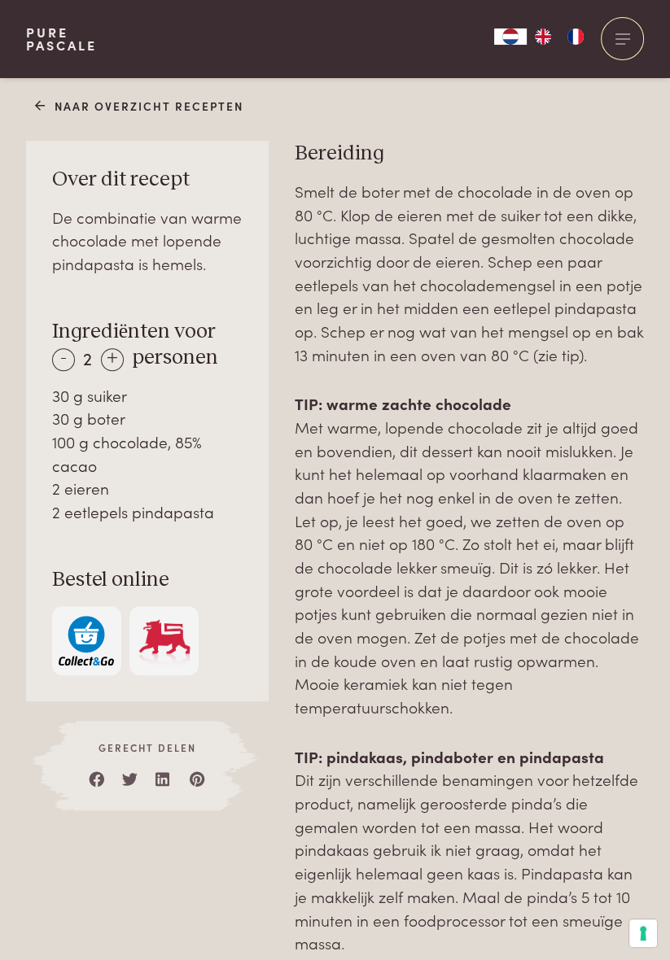
scroll to position [875, 0]
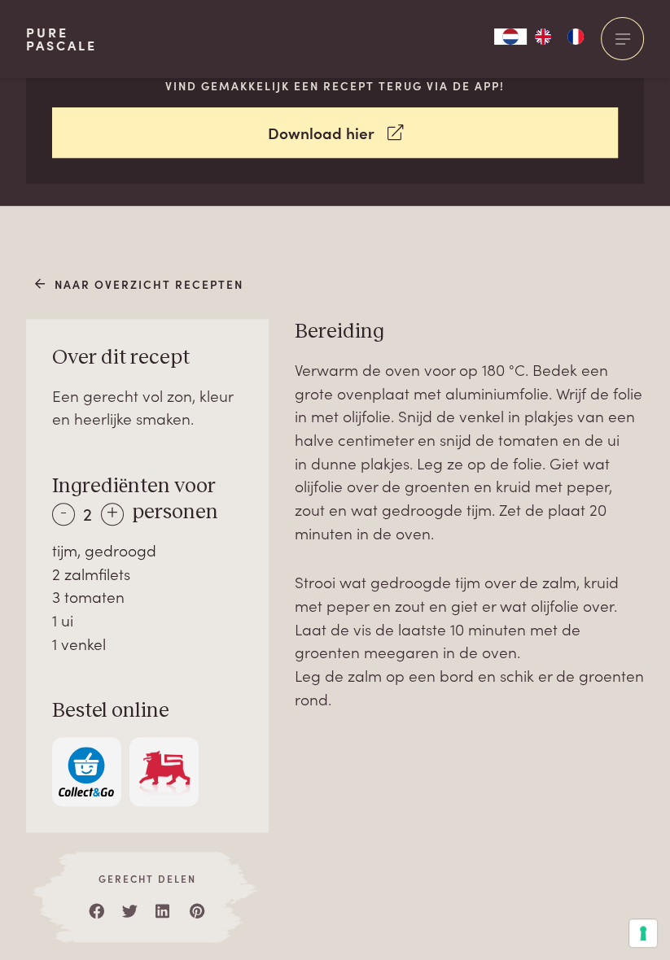
scroll to position [709, 0]
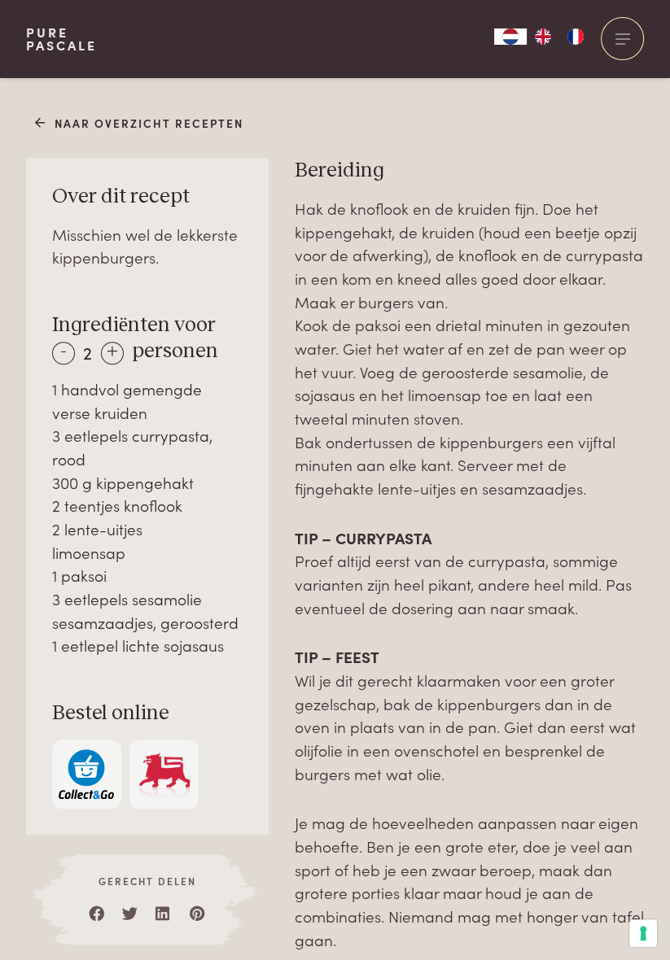
scroll to position [851, 0]
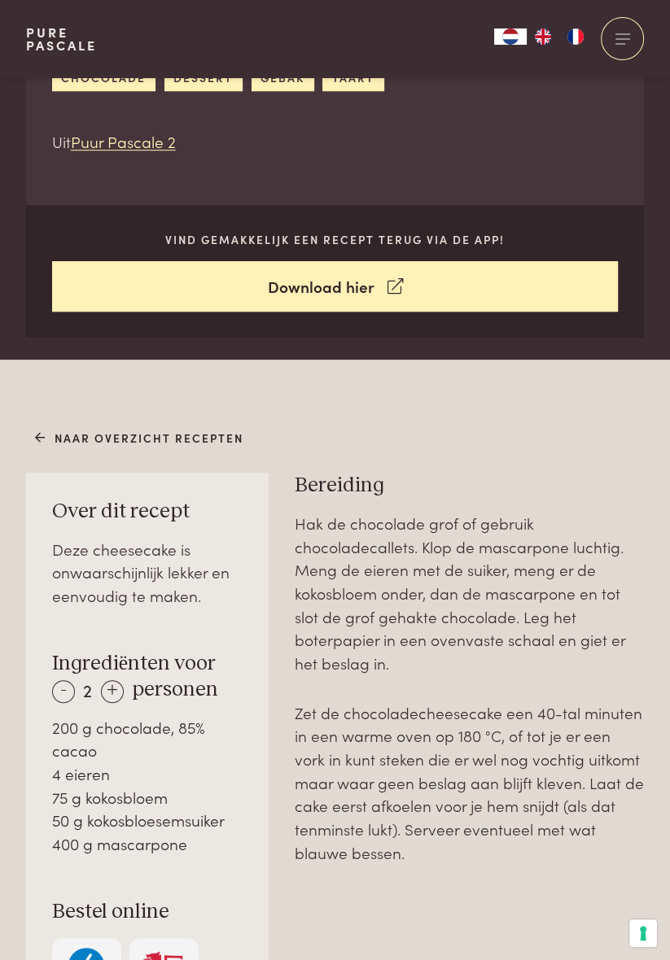
scroll to position [539, 0]
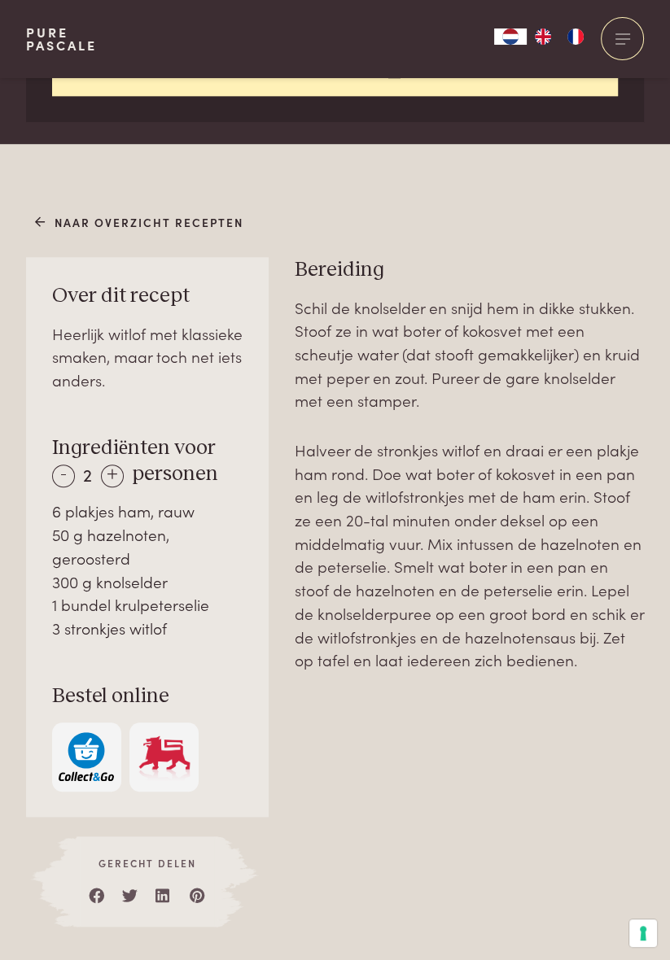
scroll to position [781, 0]
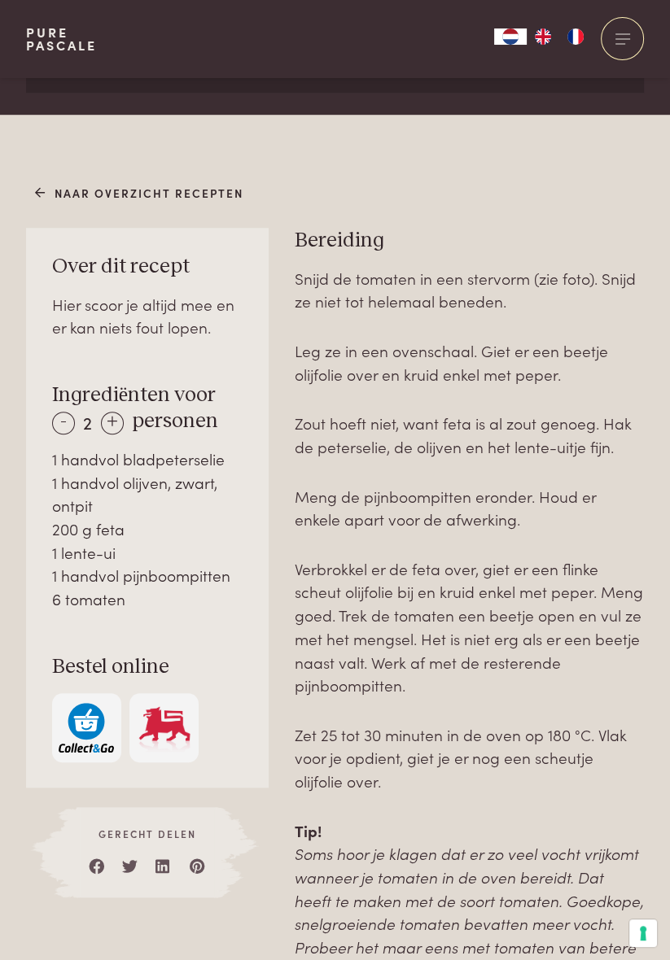
scroll to position [819, 0]
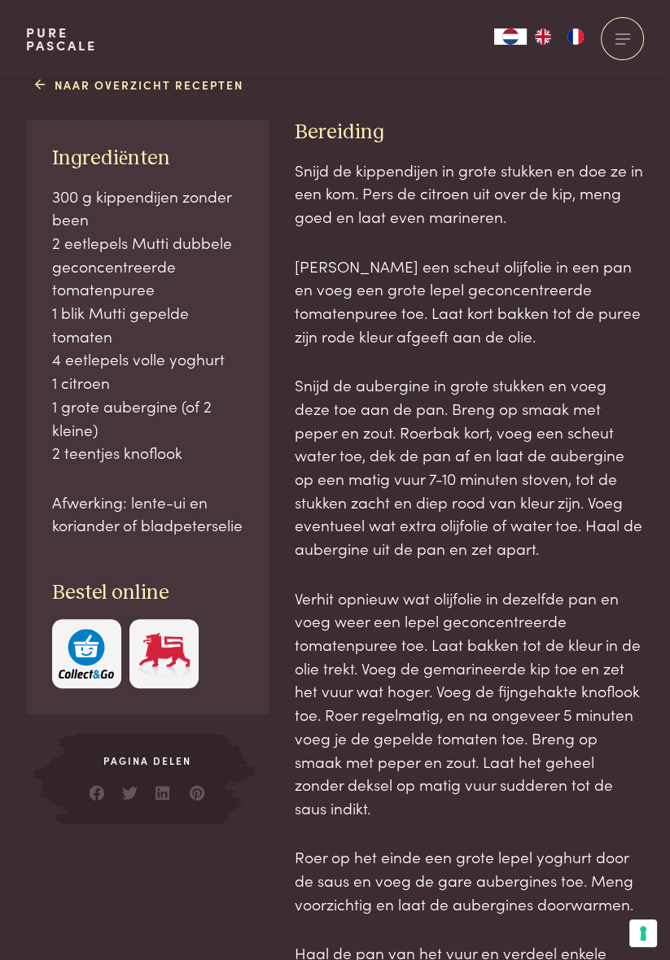
scroll to position [808, 0]
click at [656, 670] on div "Naar overzicht recepten Ingrediënten 300 g kippendijen zonder been 2 eetlepels …" at bounding box center [335, 697] width 670 height 1255
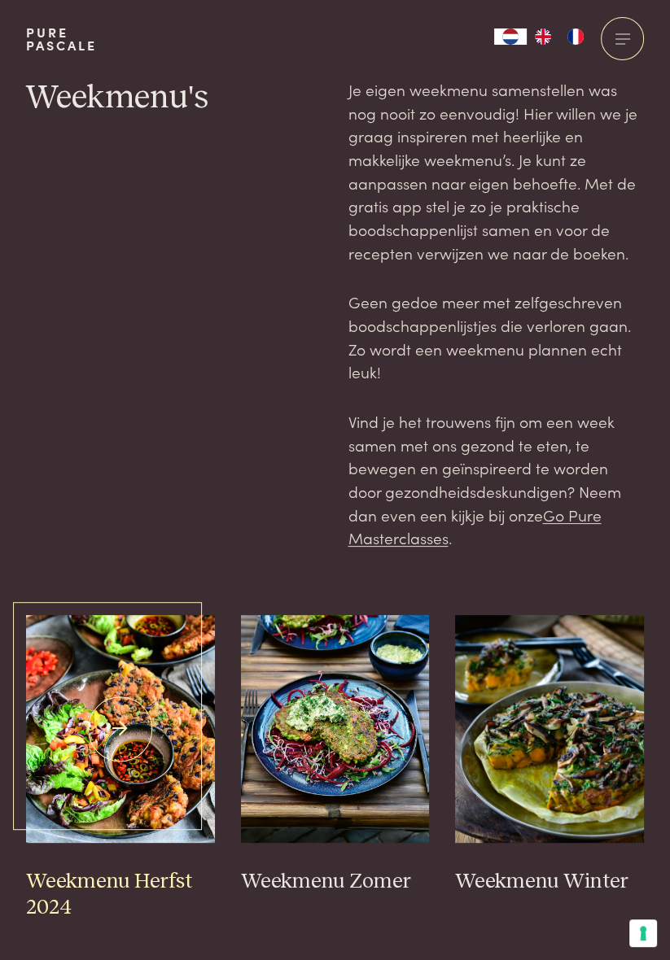
click at [155, 758] on img at bounding box center [120, 729] width 189 height 228
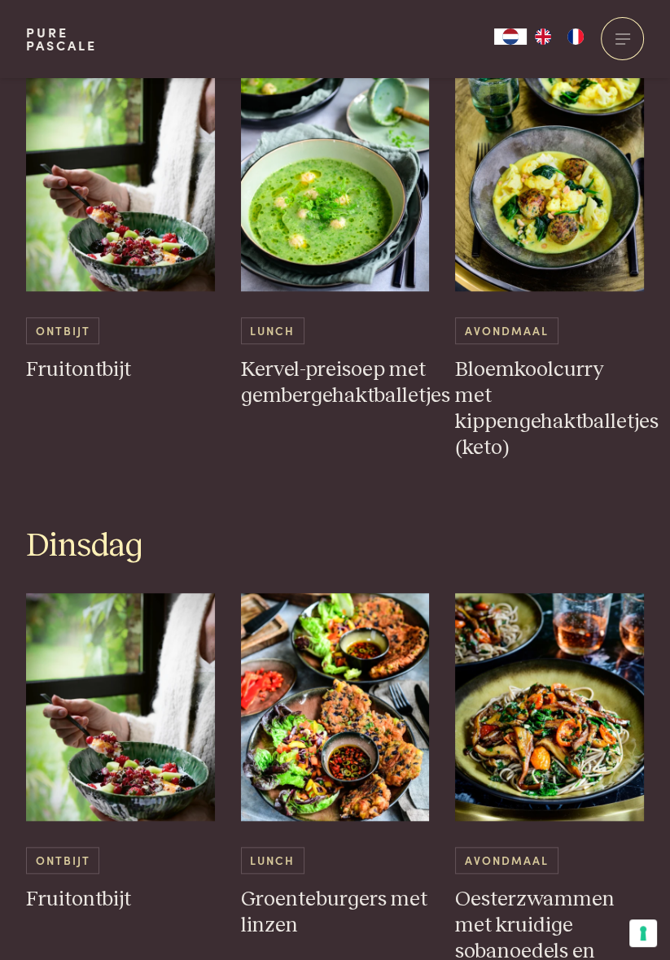
scroll to position [788, 0]
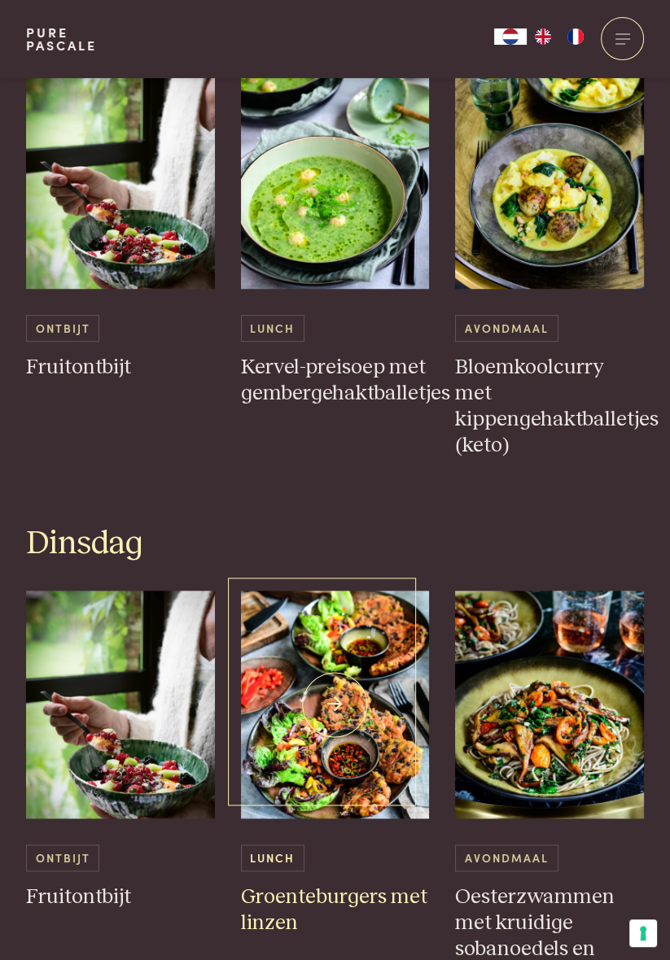
click at [355, 734] on img at bounding box center [335, 705] width 189 height 228
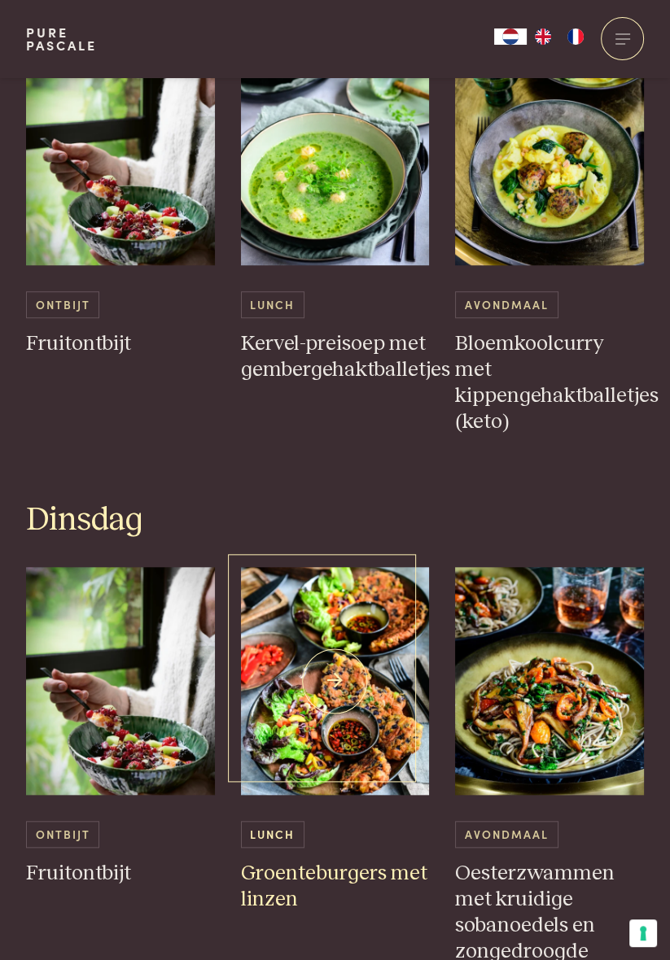
scroll to position [840, 0]
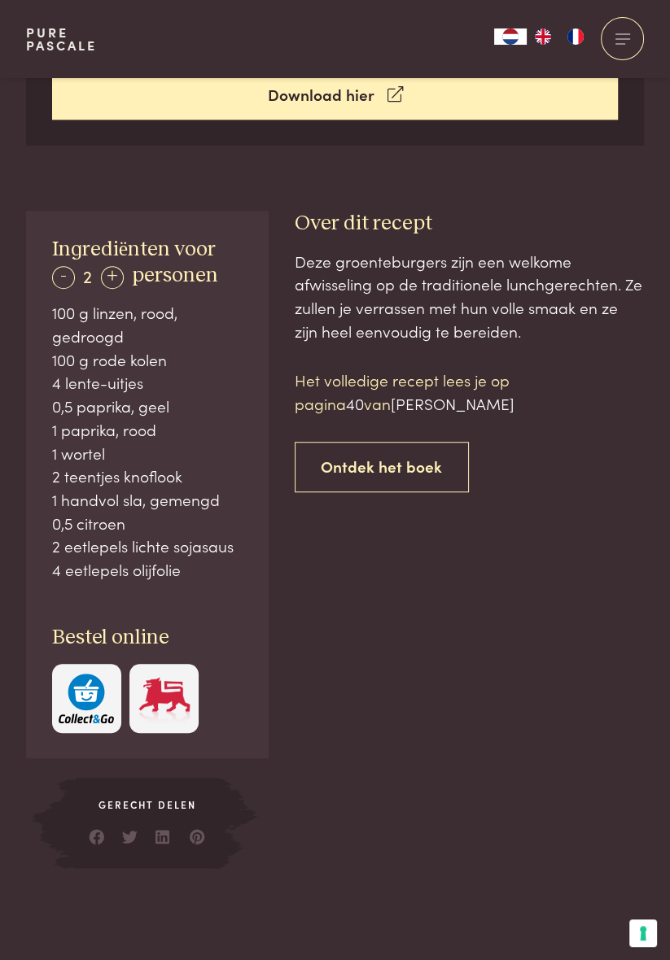
scroll to position [734, 0]
